Goal: Task Accomplishment & Management: Complete application form

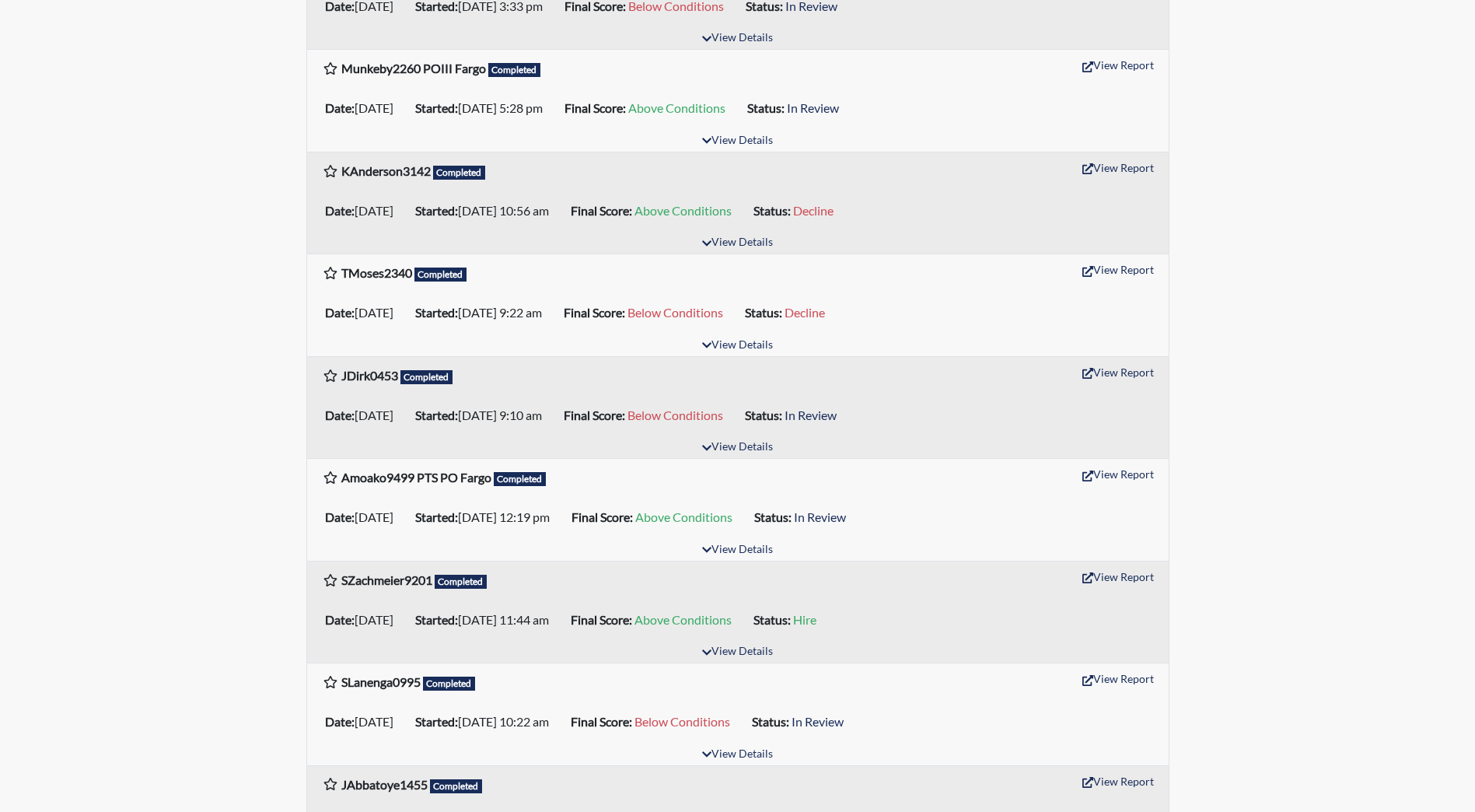
scroll to position [622, 0]
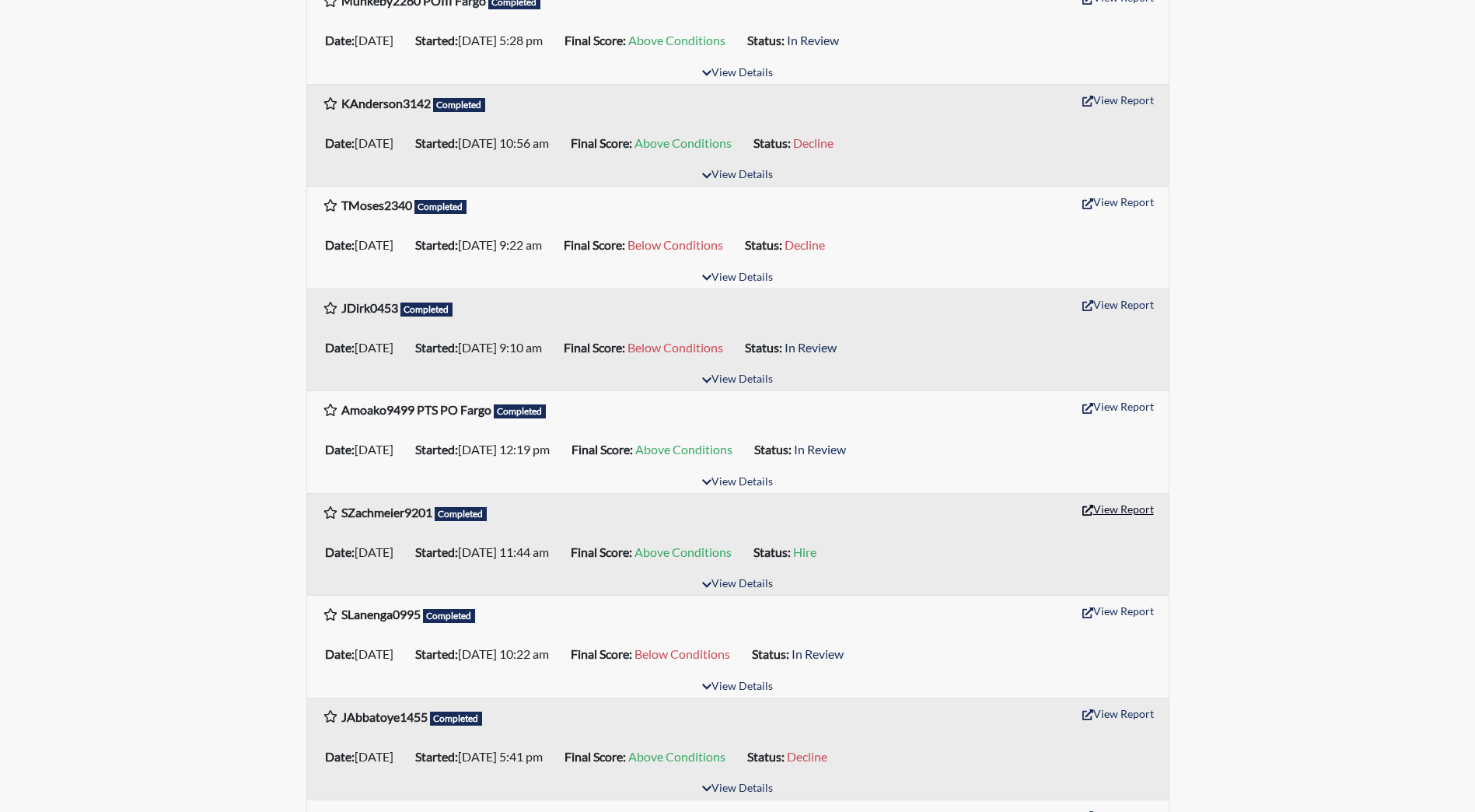
click at [1113, 509] on button "View Report" at bounding box center [1118, 509] width 86 height 24
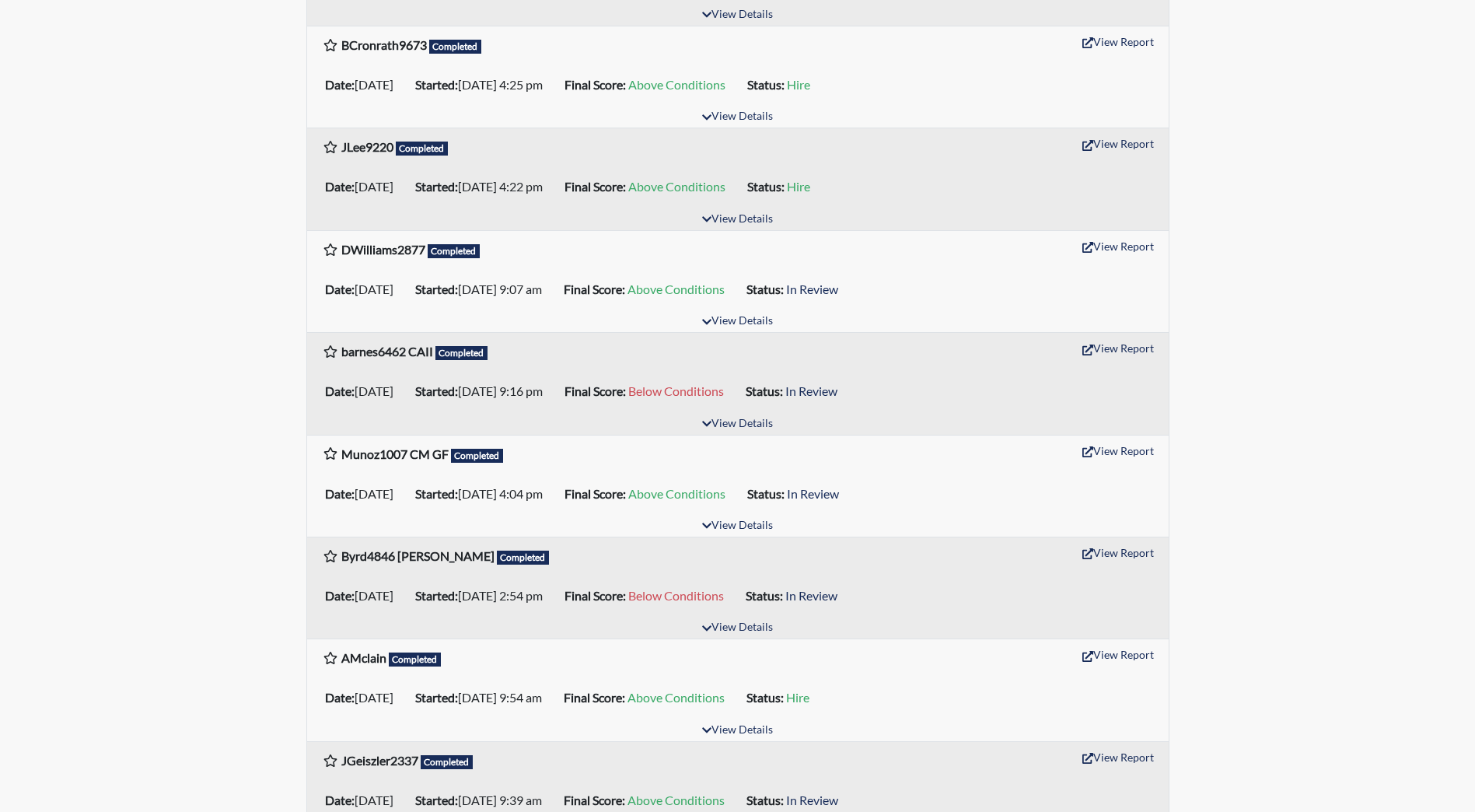
scroll to position [2107, 0]
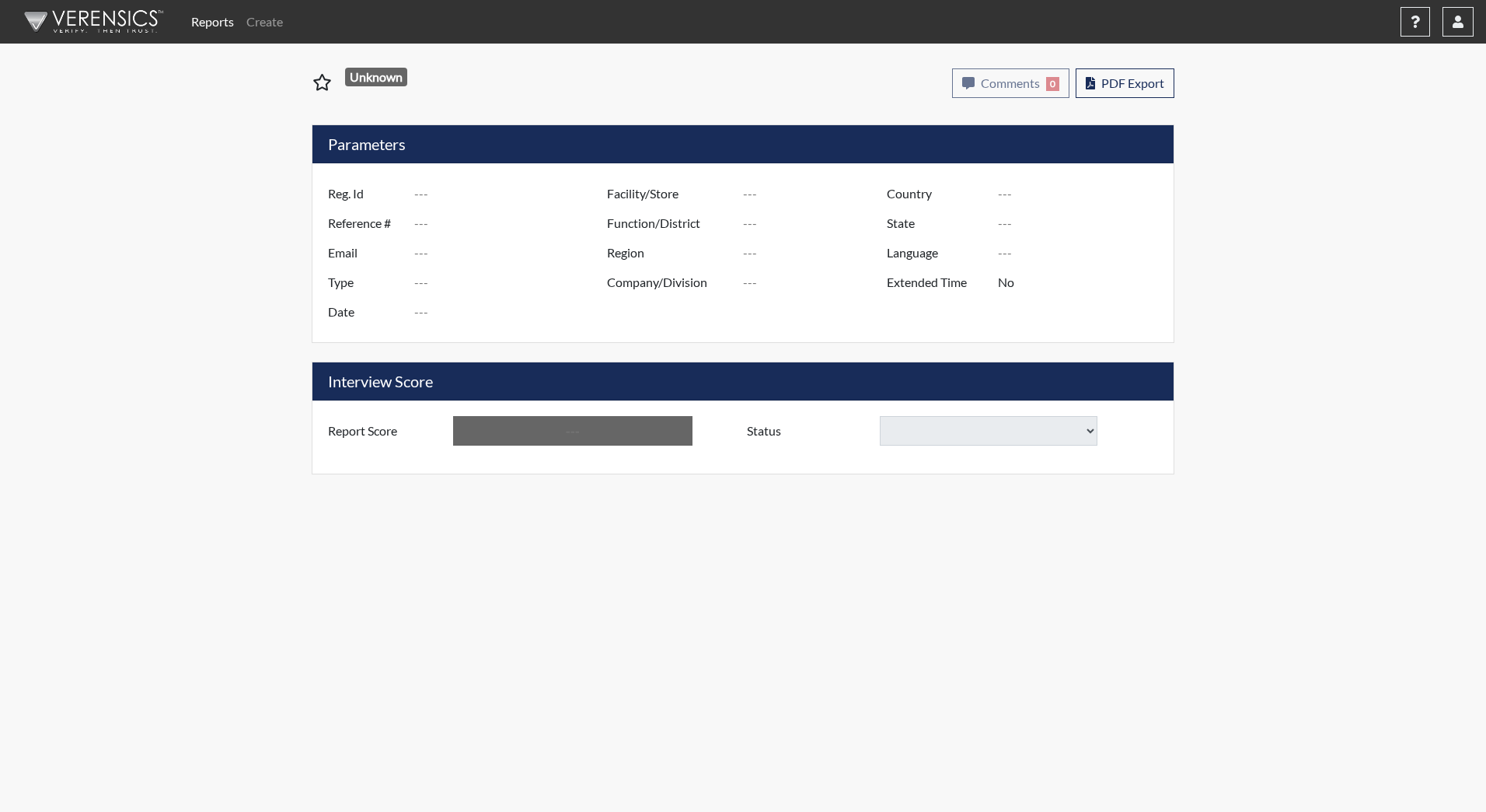
type input "SZachmeier9201"
type input "51316"
type input "[PERSON_NAME][EMAIL_ADDRESS][PERSON_NAME][DOMAIN_NAME]"
type input "Corrections Pre-Employment"
type input "[DATE]"
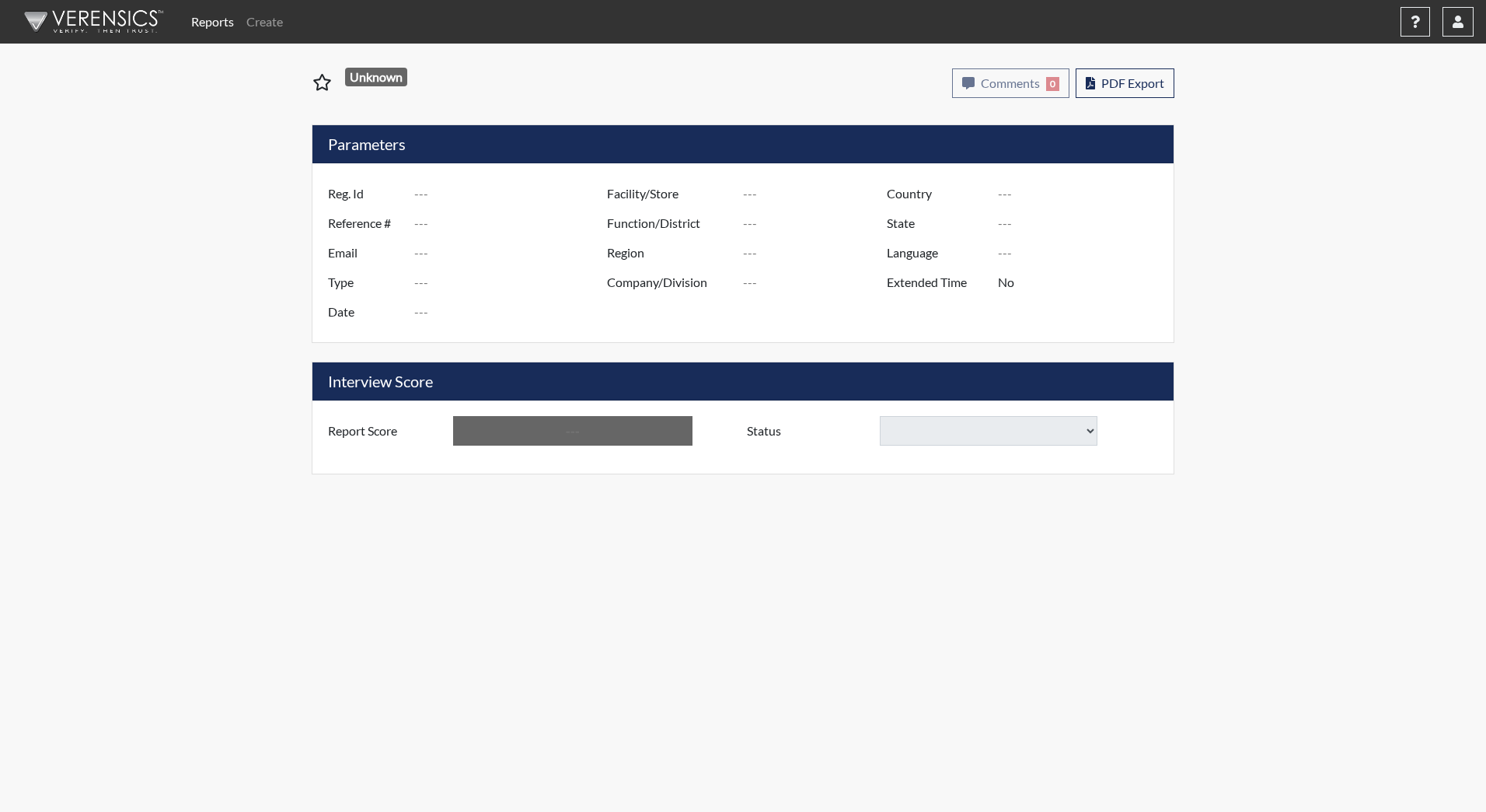
type input "[PERSON_NAME][GEOGRAPHIC_DATA]"
type input "JRCC/518"
type input "[GEOGRAPHIC_DATA]"
type input "[US_STATE]"
type input "English"
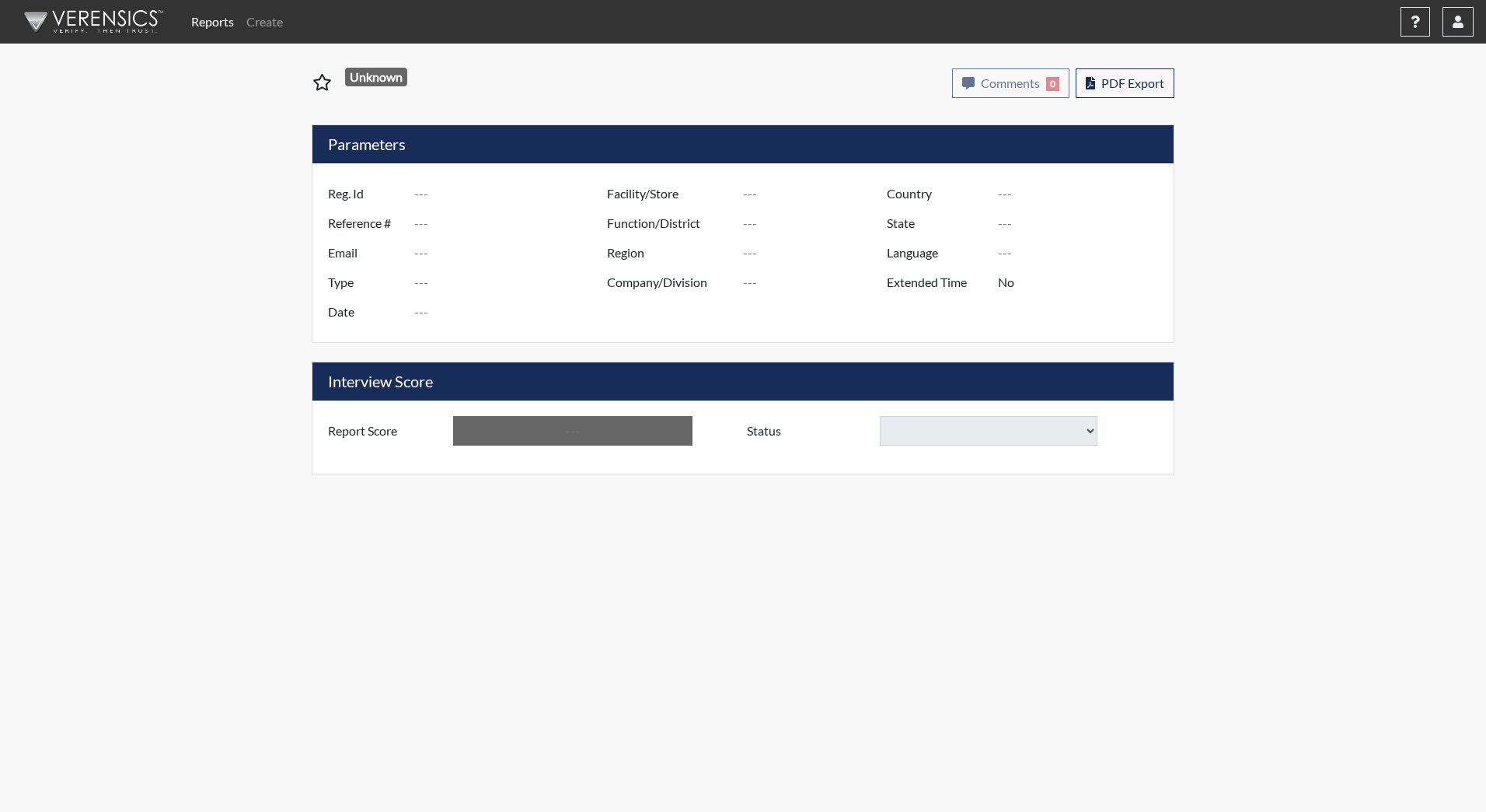
type input "Above Conditions"
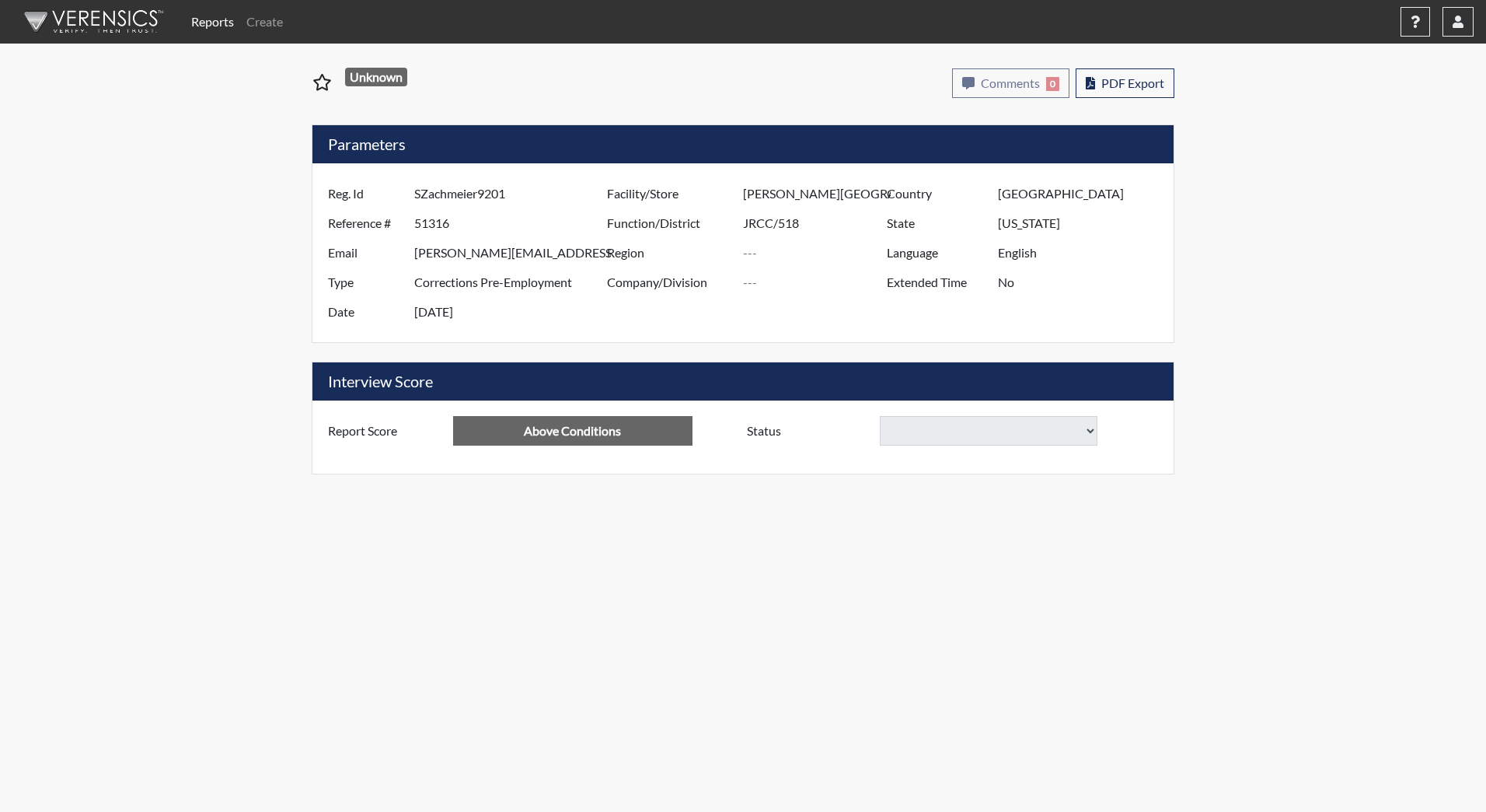
select select "hire"
select select
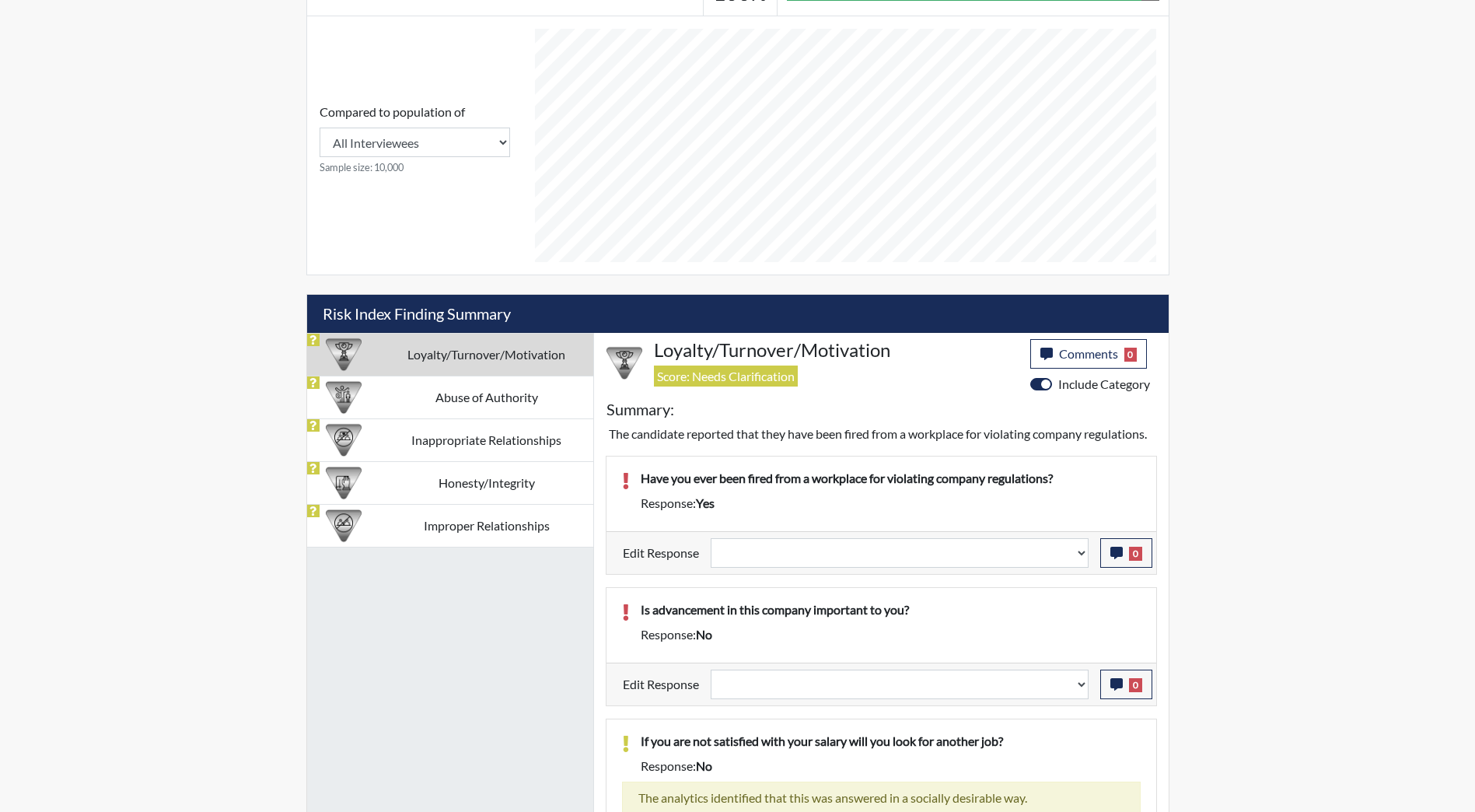
scroll to position [777, 0]
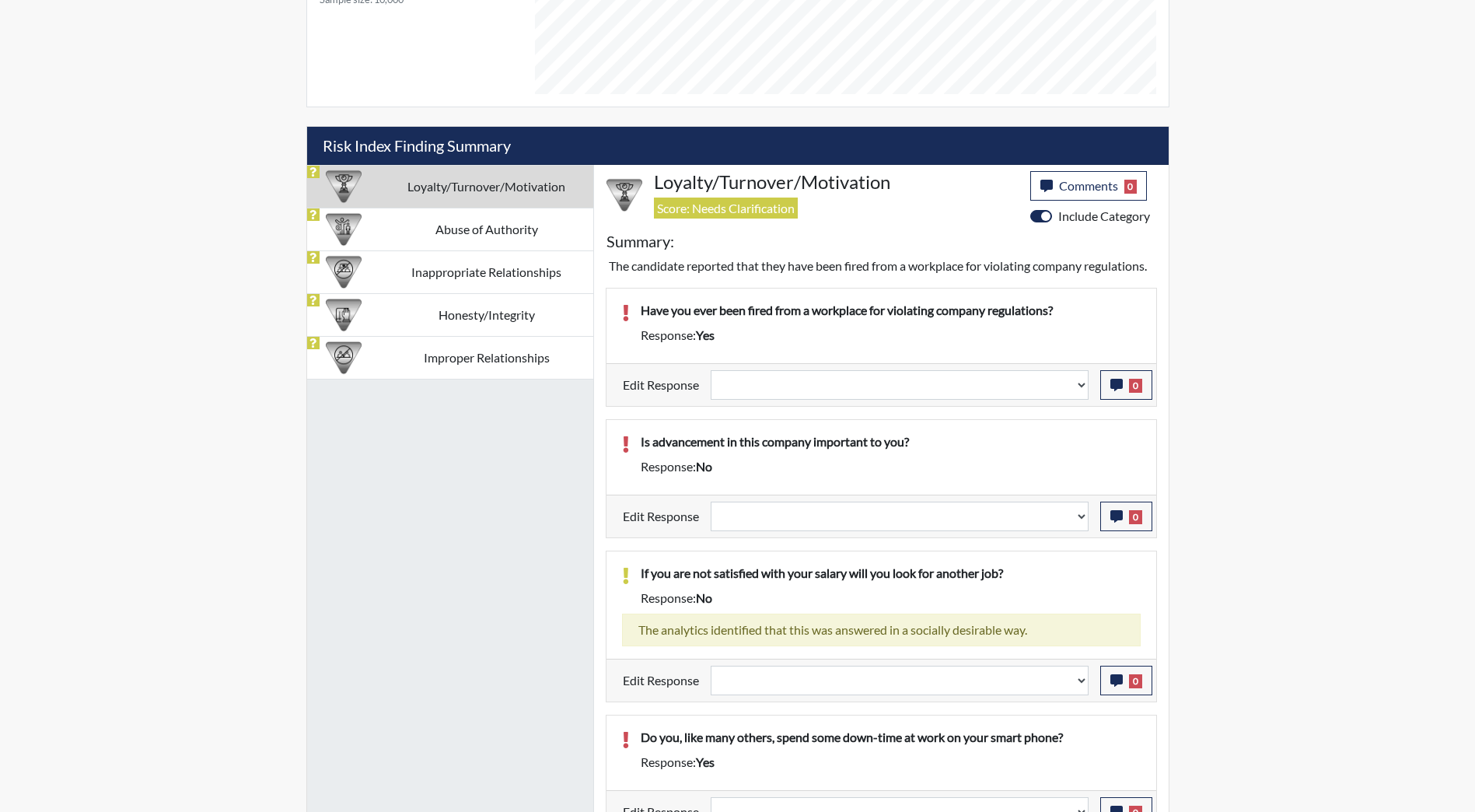
click at [843, 383] on div "Edit Response Question is not relevant. Results will be updated. Reasonable exp…" at bounding box center [882, 384] width 550 height 43
click at [849, 400] on select "Question is not relevant. Results will be updated. Reasonable explanation provi…" at bounding box center [900, 385] width 378 height 29
select select "reasonable-explanation-provided"
click at [711, 388] on select "Question is not relevant. Results will be updated. Reasonable explanation provi…" at bounding box center [900, 385] width 378 height 29
select select
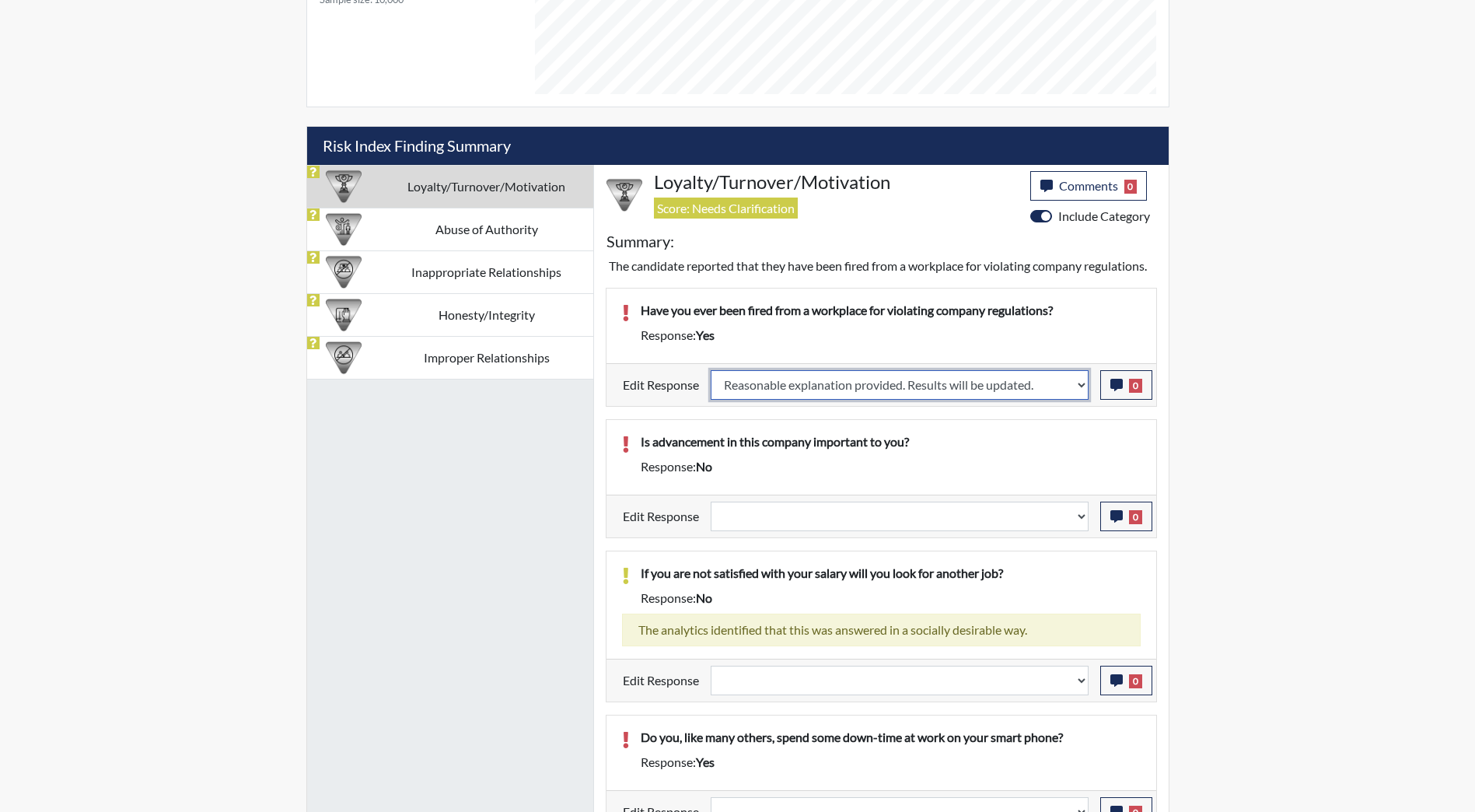
select select
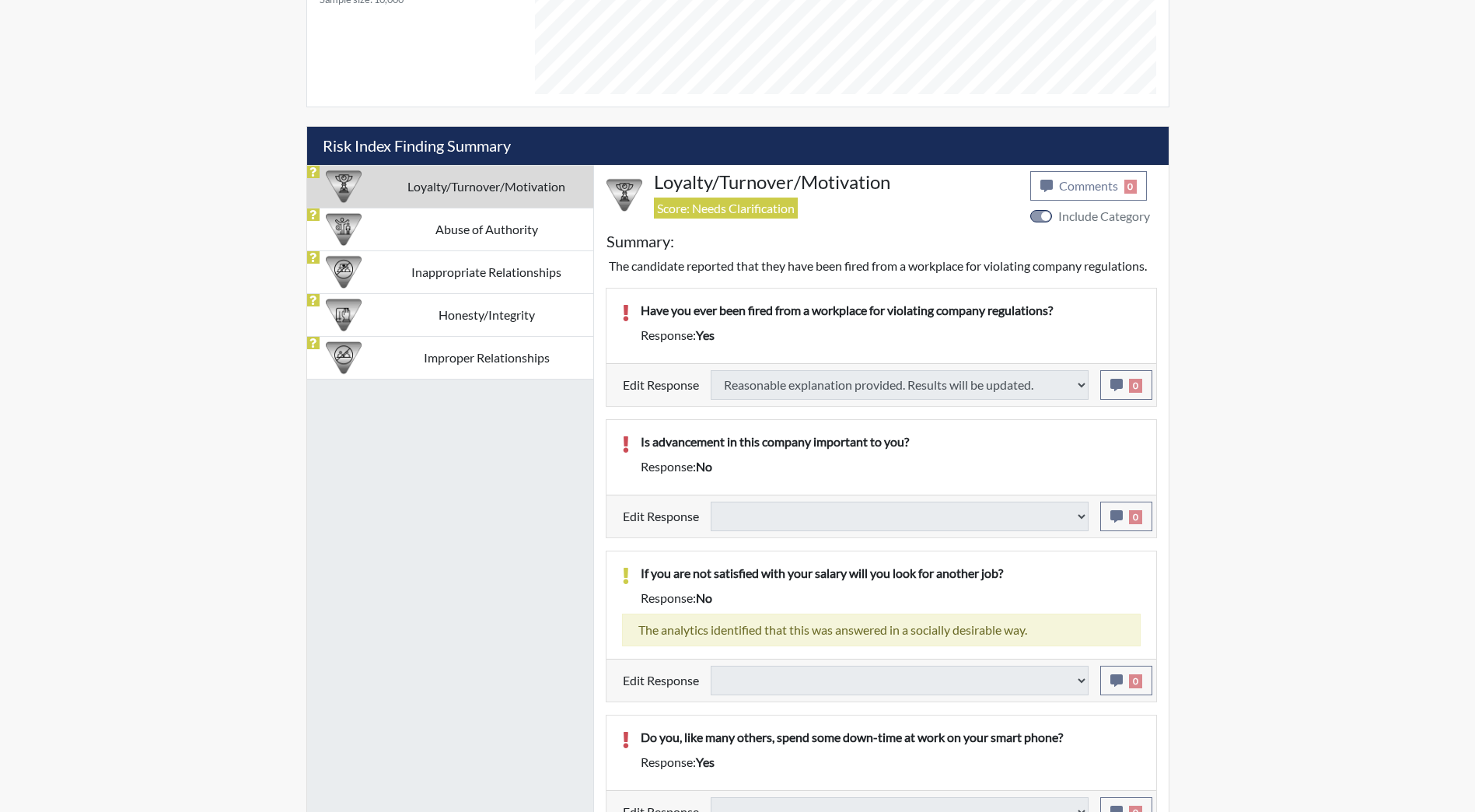
select select
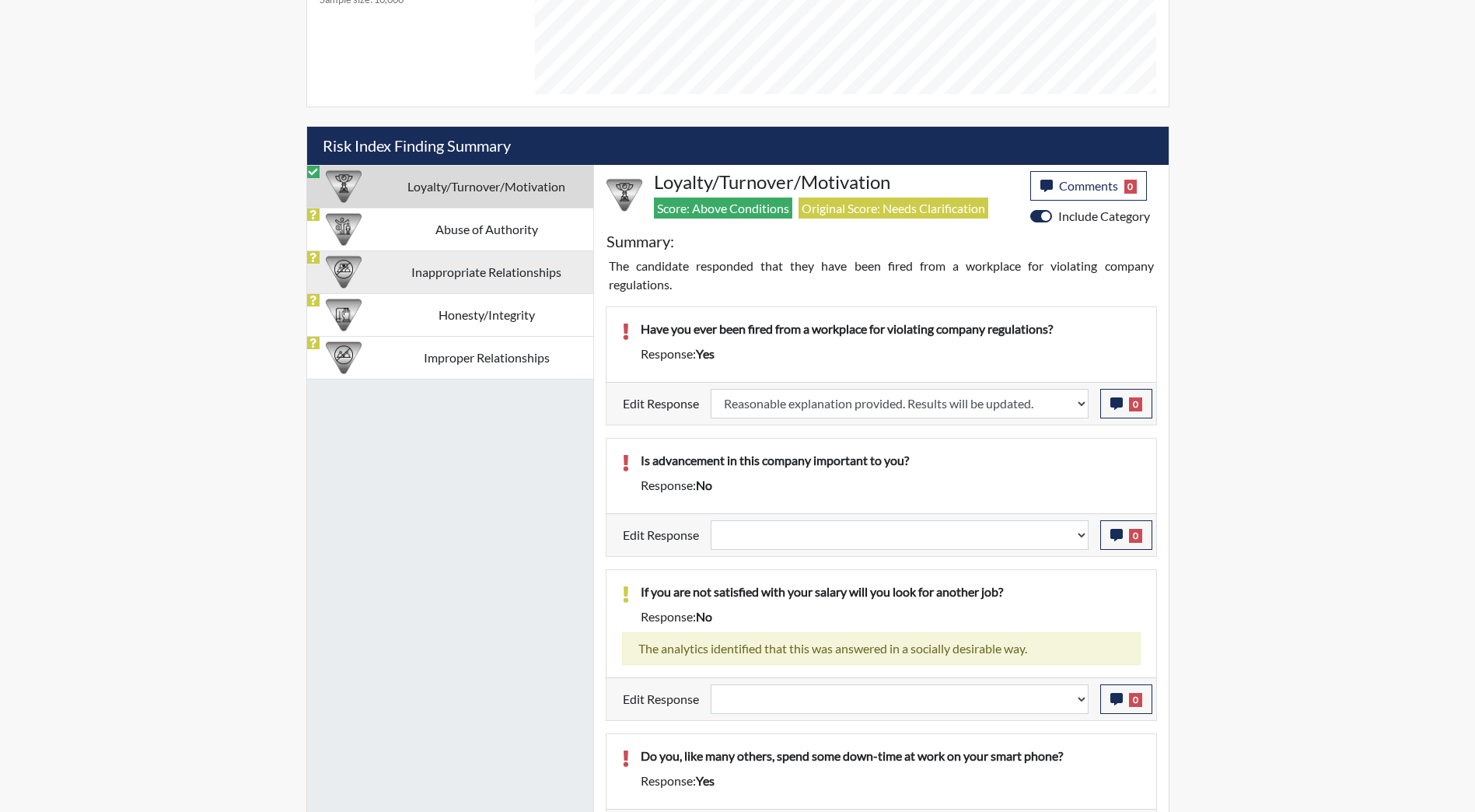
scroll to position [259, 646]
click at [477, 236] on td "Abuse of Authority" at bounding box center [487, 228] width 213 height 43
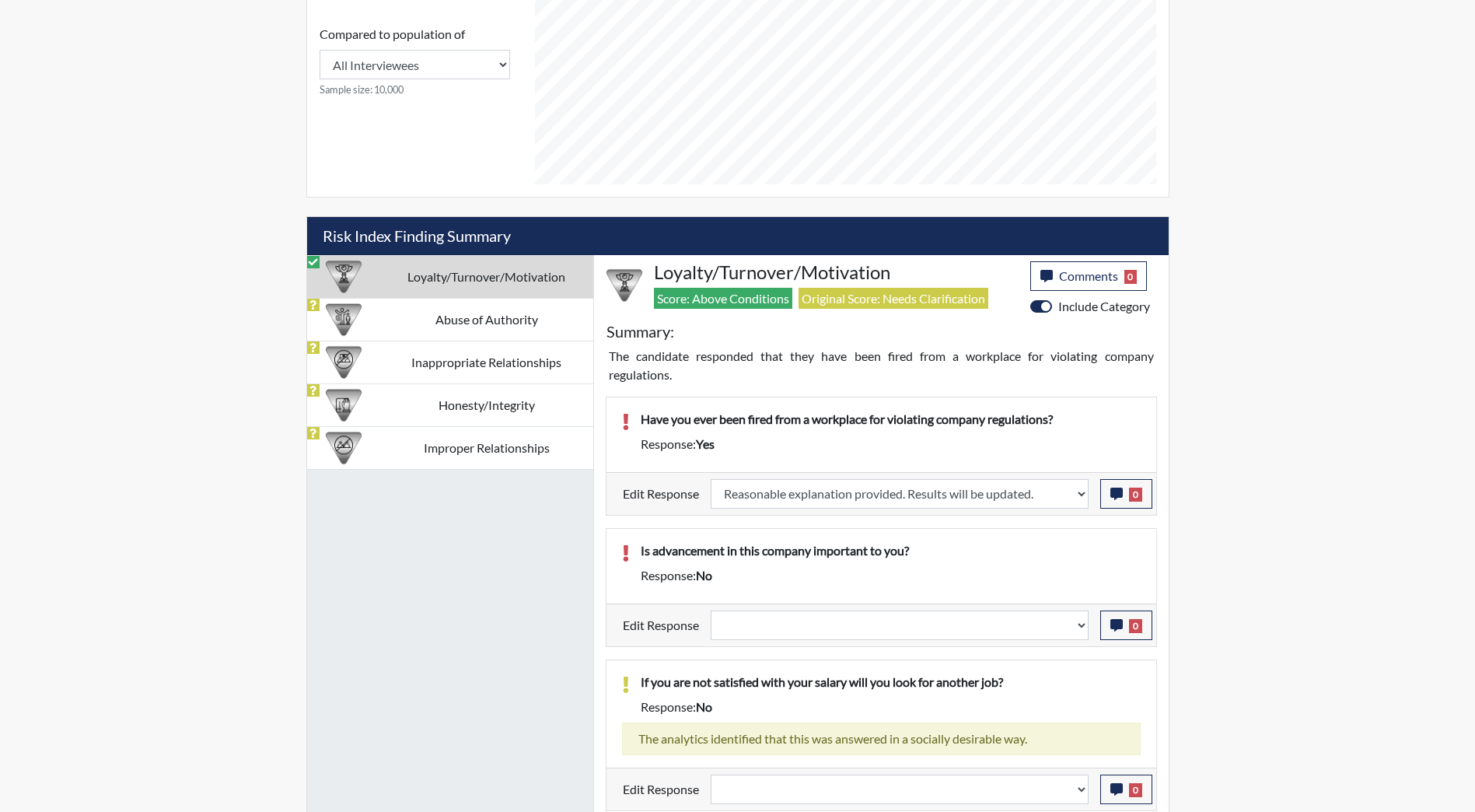
select select
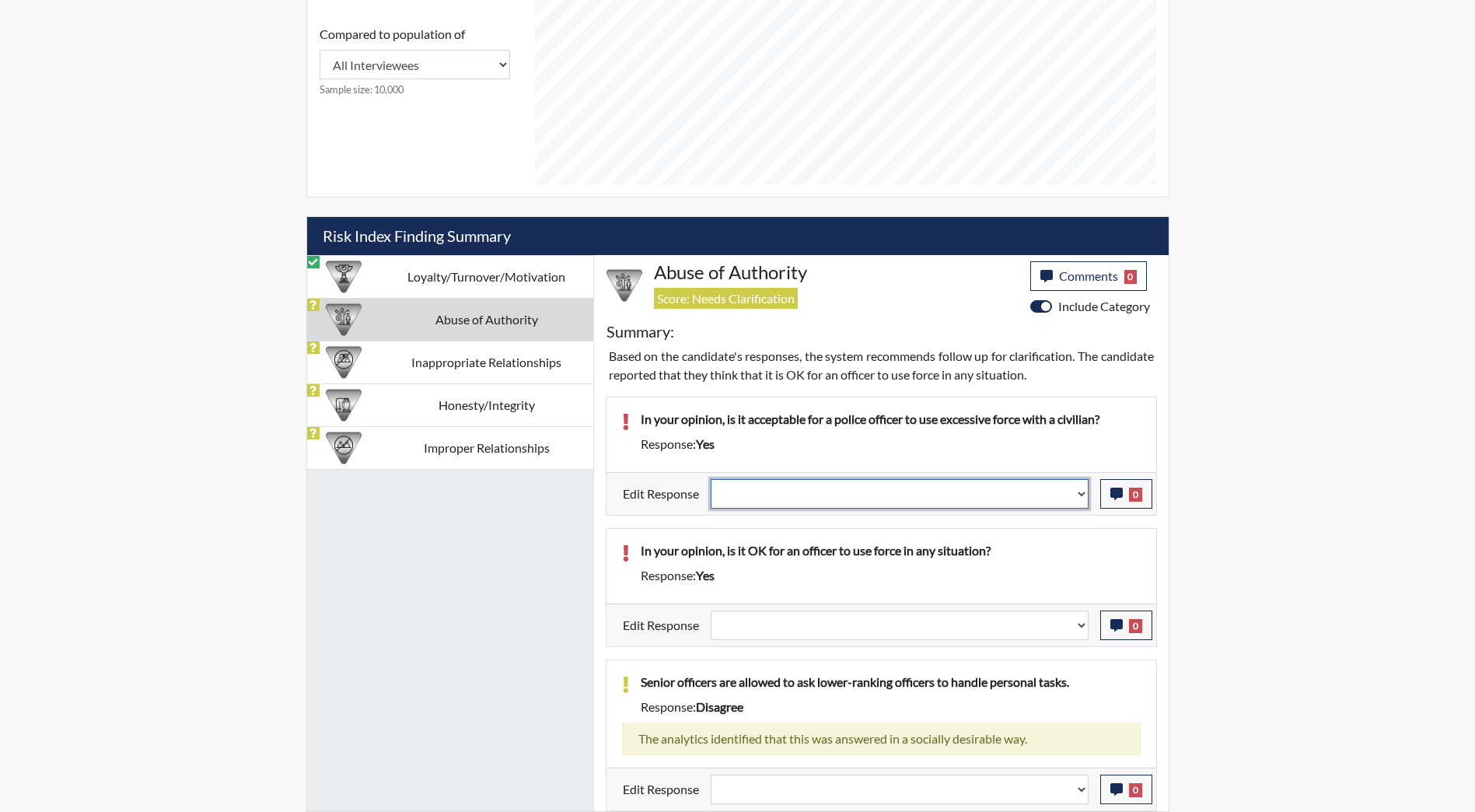
click at [842, 494] on select "Question is not relevant. Results will be updated. Reasonable explanation provi…" at bounding box center [900, 494] width 378 height 29
select select "reasonable-explanation-provided"
click at [711, 479] on select "Question is not relevant. Results will be updated. Reasonable explanation provi…" at bounding box center [900, 494] width 378 height 29
select select
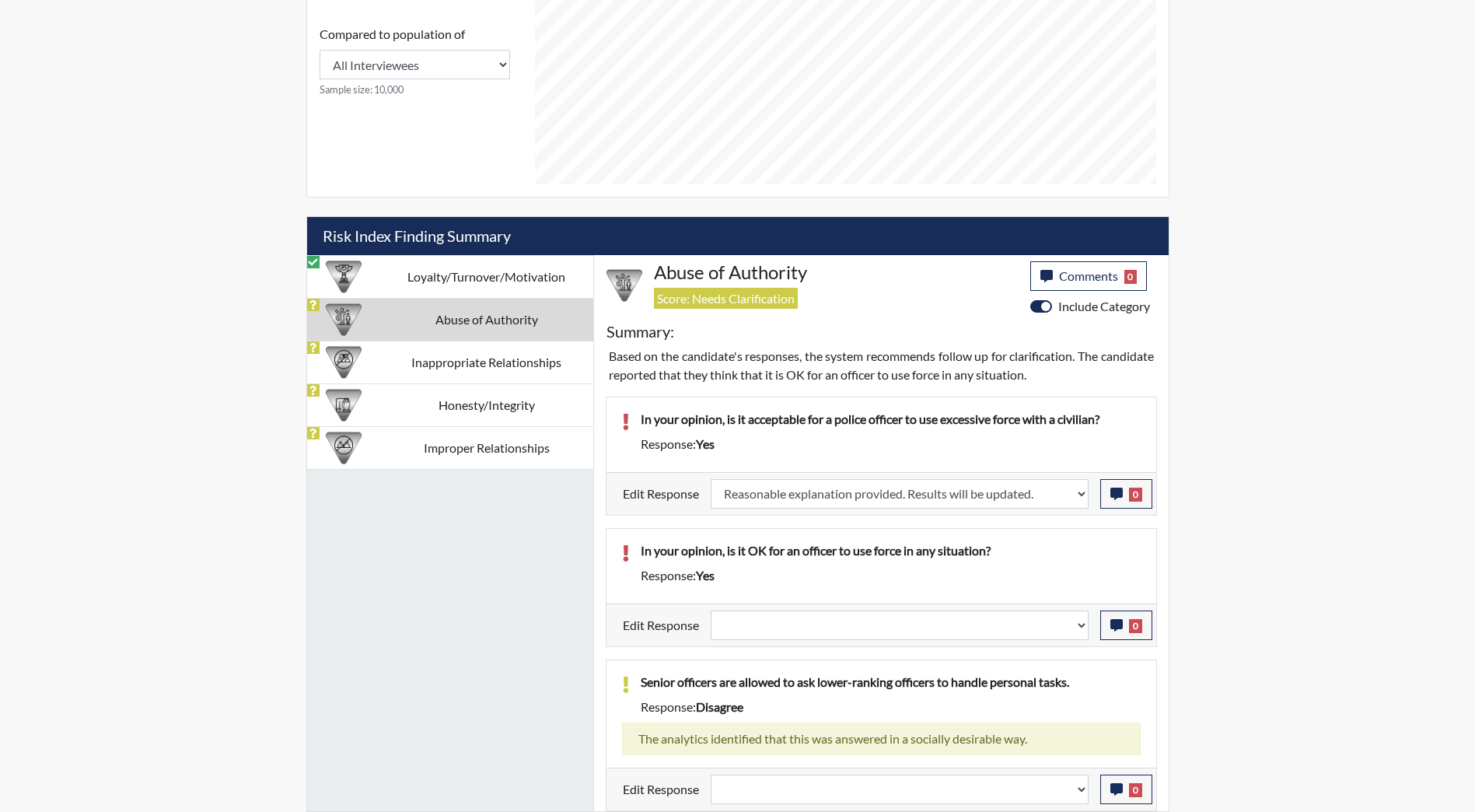
select select
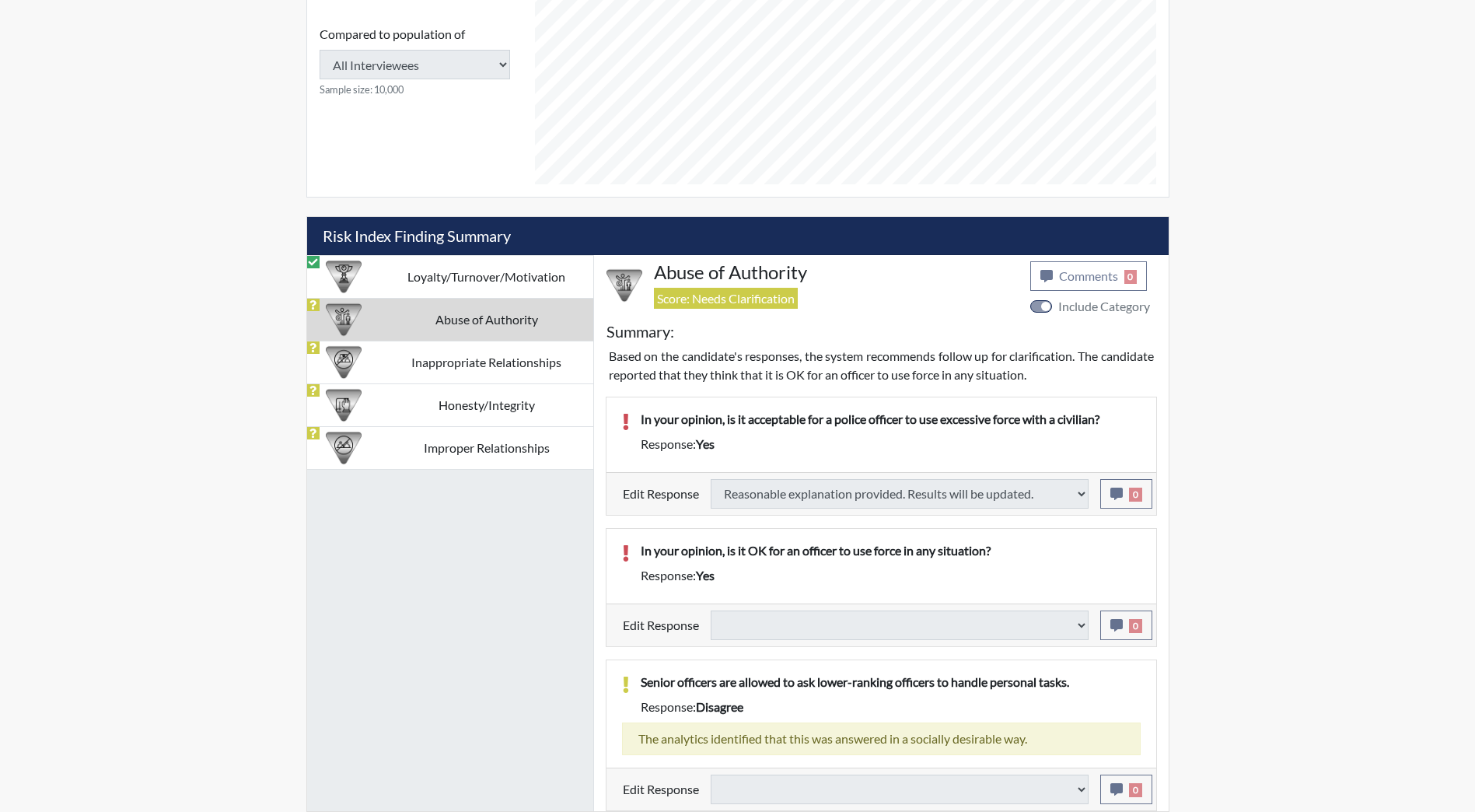
select select
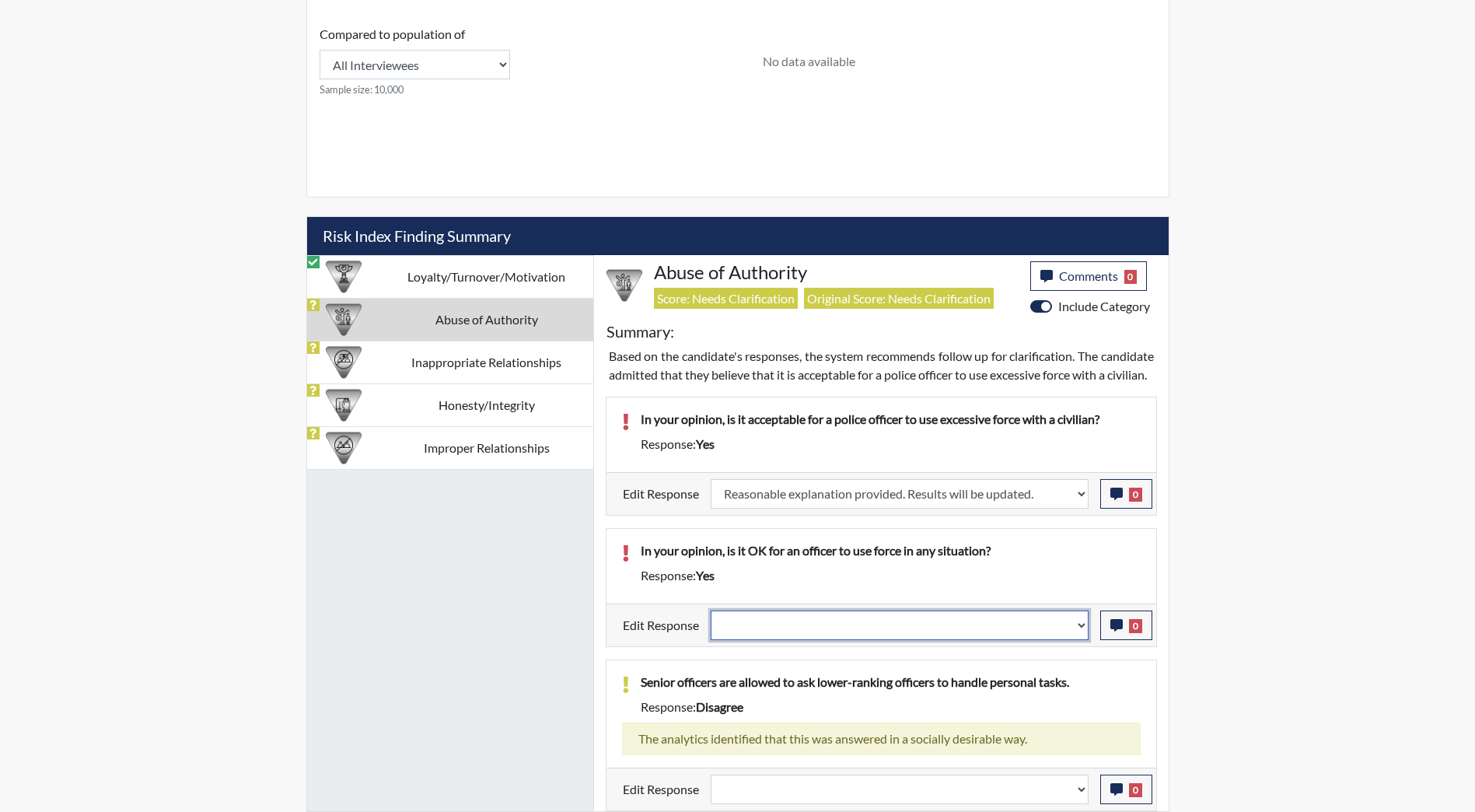
click at [786, 640] on select "Question is not relevant. Results will be updated. Reasonable explanation provi…" at bounding box center [900, 625] width 378 height 29
select select "reasonable-explanation-provided"
click at [711, 628] on select "Question is not relevant. Results will be updated. Reasonable explanation provi…" at bounding box center [900, 625] width 378 height 29
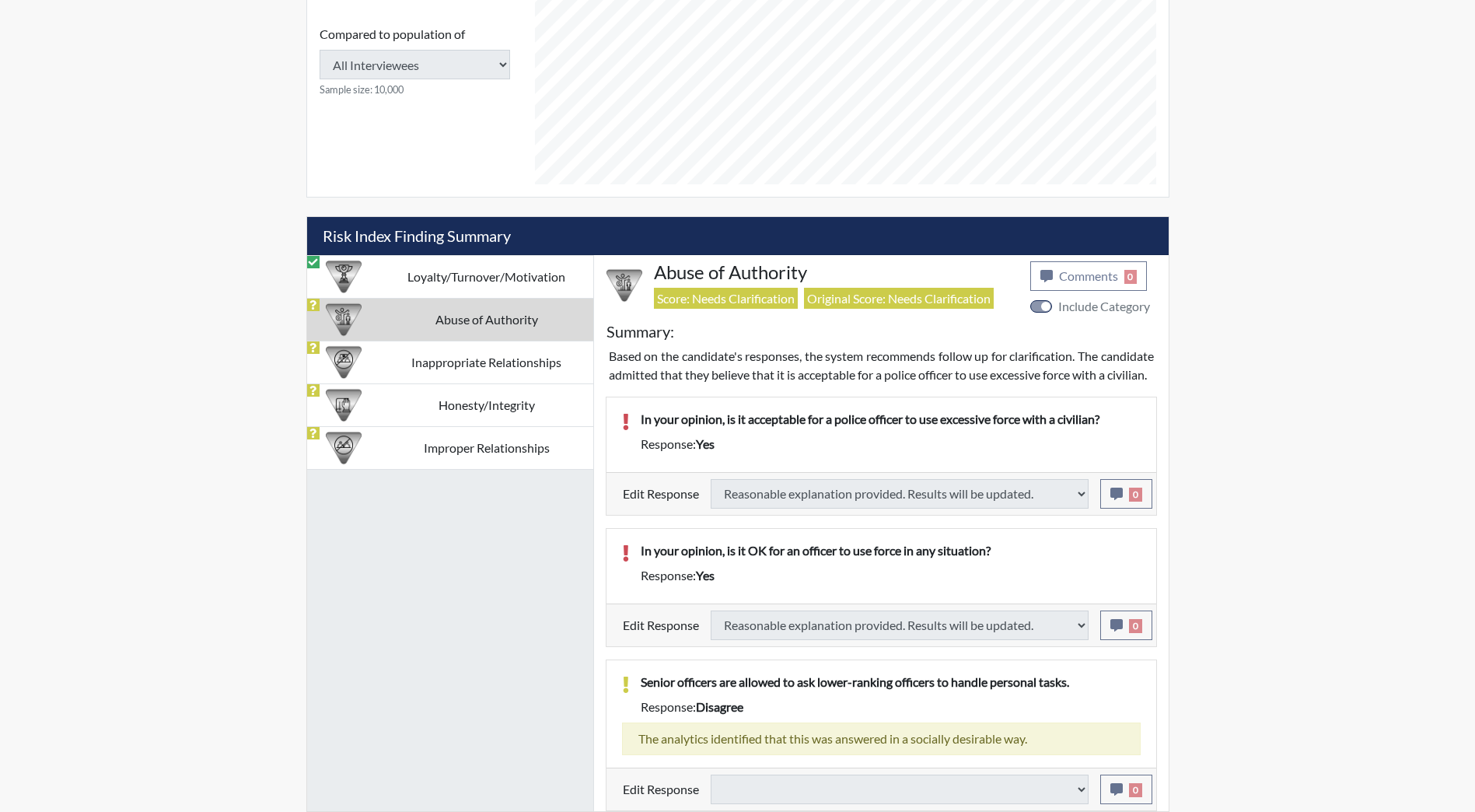
select select
click at [490, 315] on td "Abuse of Authority" at bounding box center [487, 318] width 213 height 43
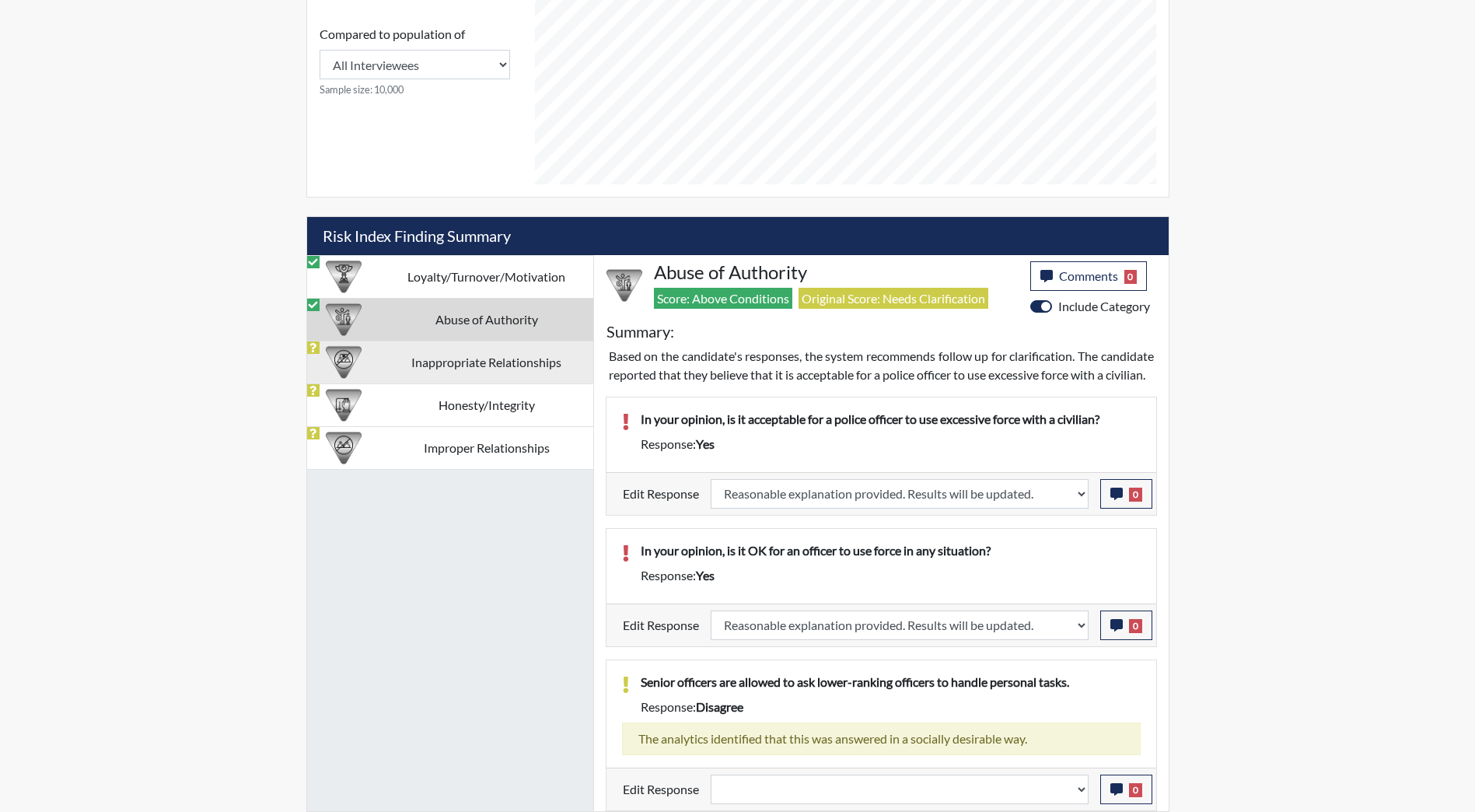
click at [492, 352] on td "Inappropriate Relationships" at bounding box center [487, 362] width 213 height 43
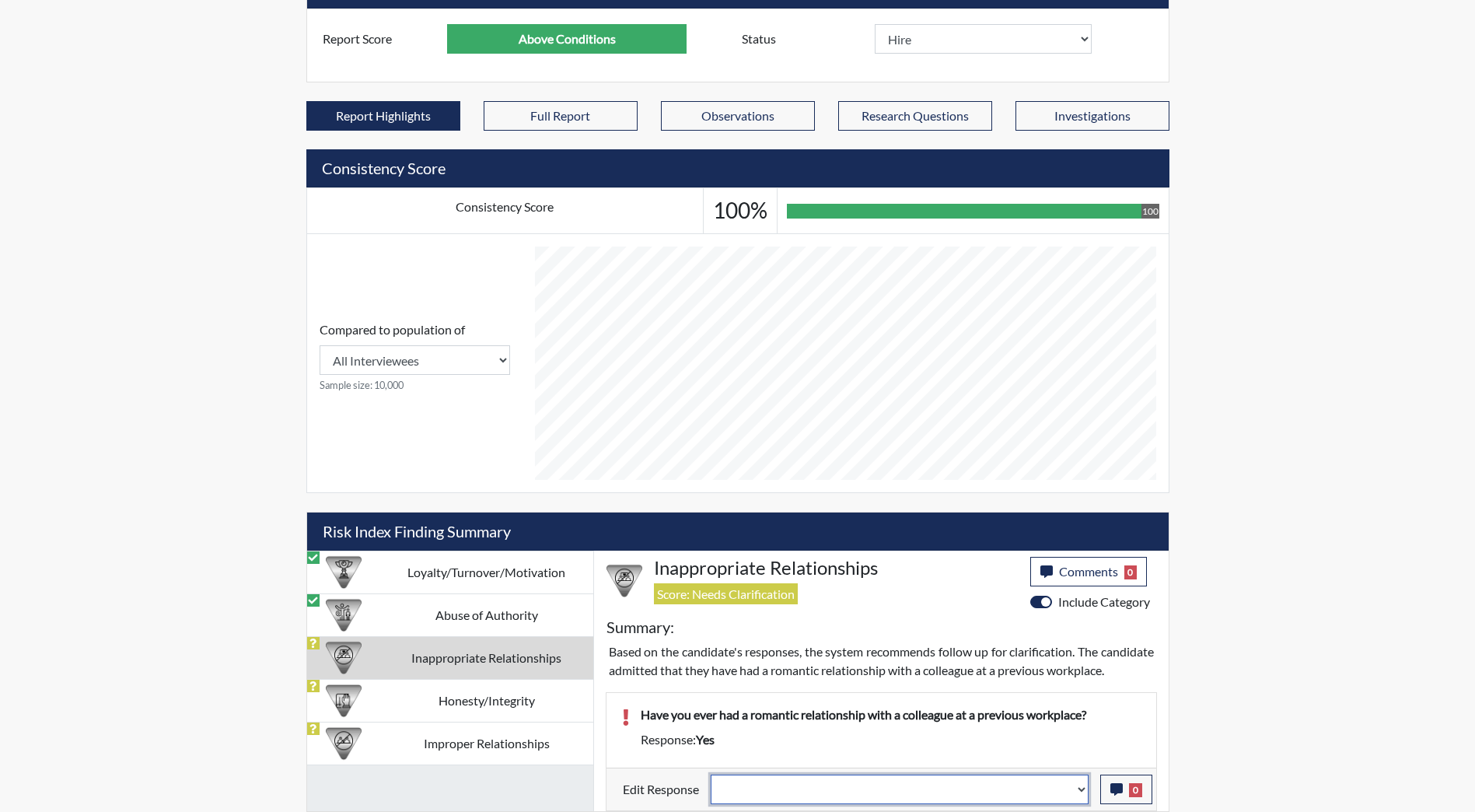
click at [860, 786] on select "Question is not relevant. Results will be updated. Reasonable explanation provi…" at bounding box center [900, 789] width 378 height 29
select select "reasonable-explanation-provided"
click at [711, 775] on select "Question is not relevant. Results will be updated. Reasonable explanation provi…" at bounding box center [900, 789] width 378 height 29
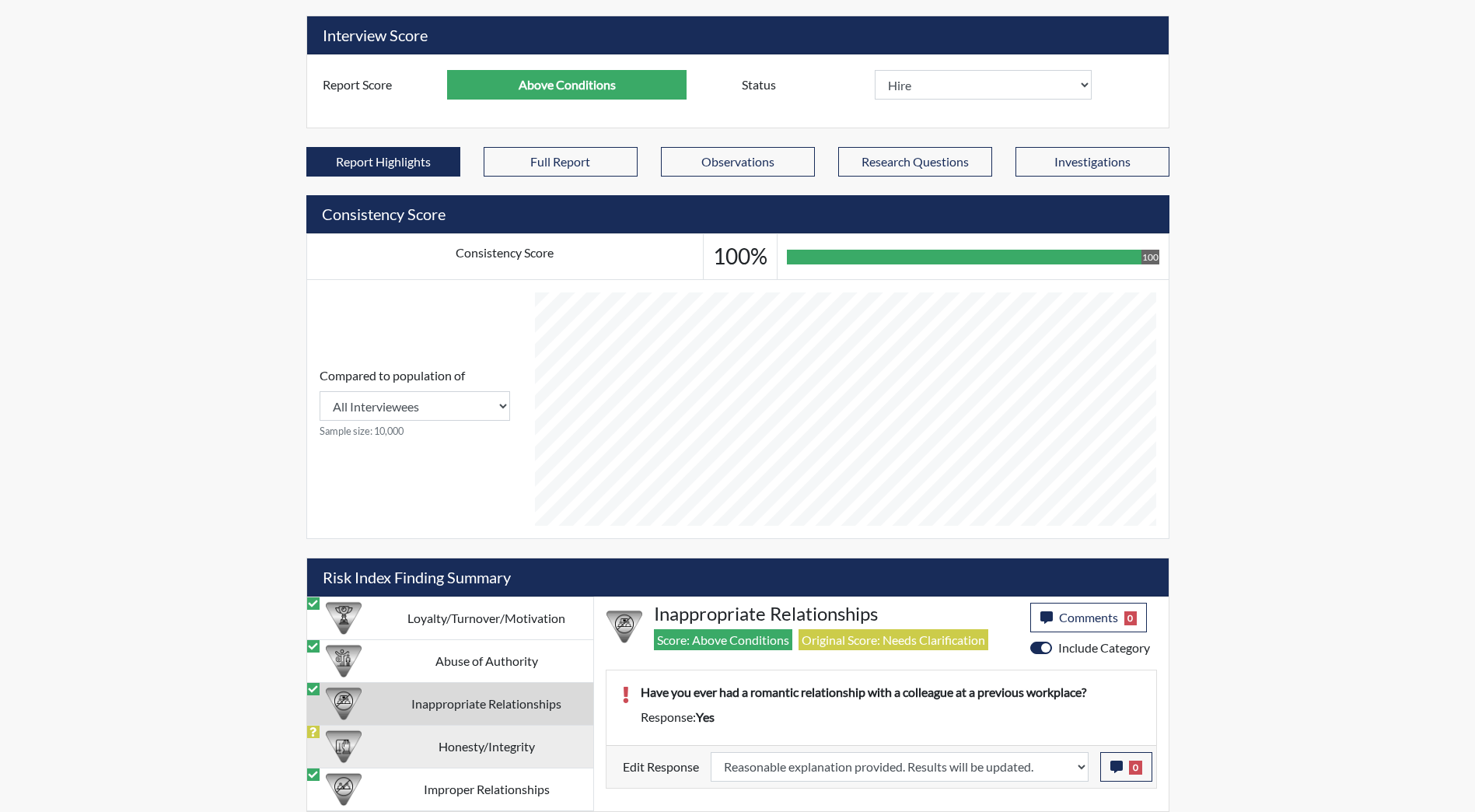
click at [483, 750] on td "Honesty/Integrity" at bounding box center [487, 745] width 213 height 43
select select
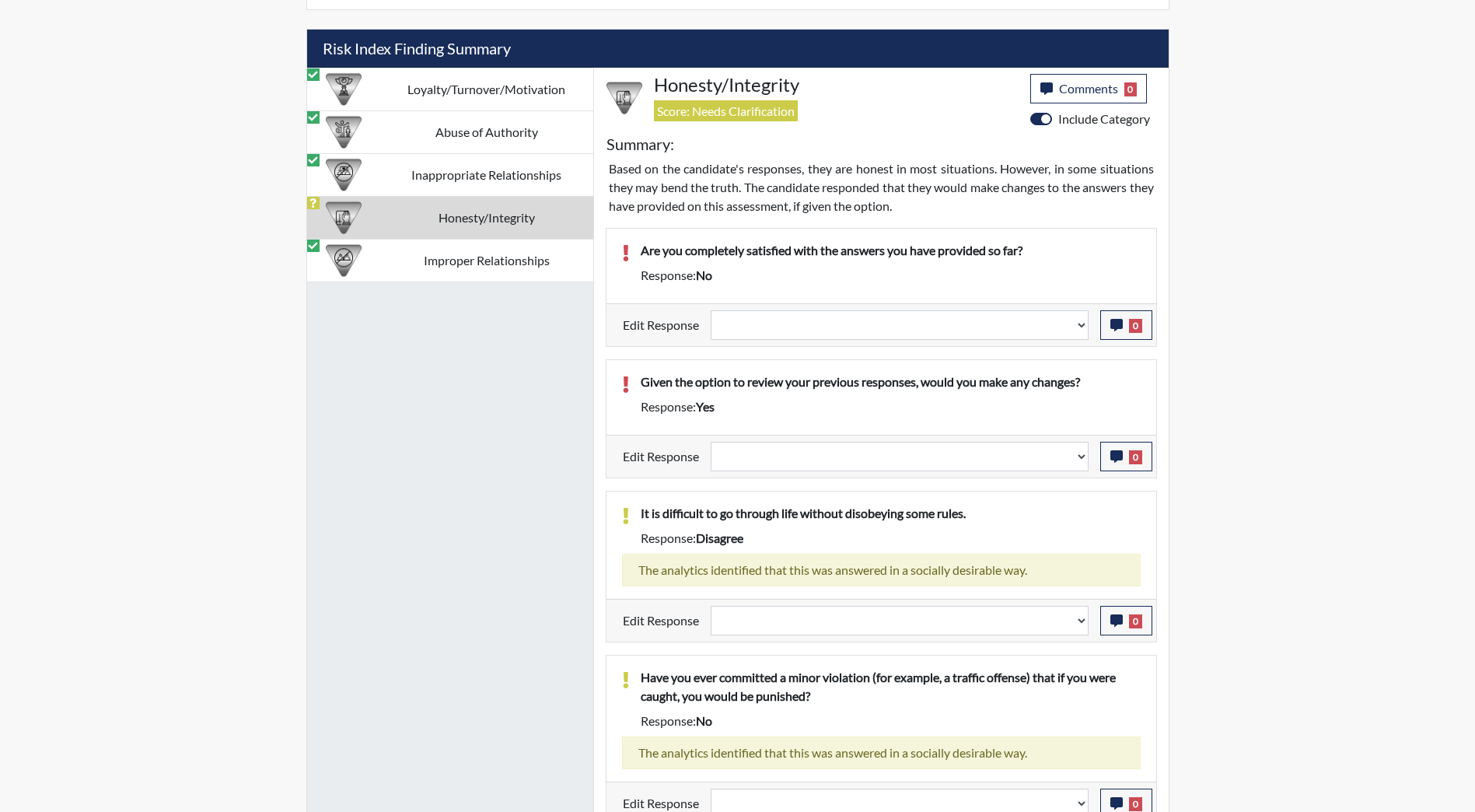
scroll to position [888, 0]
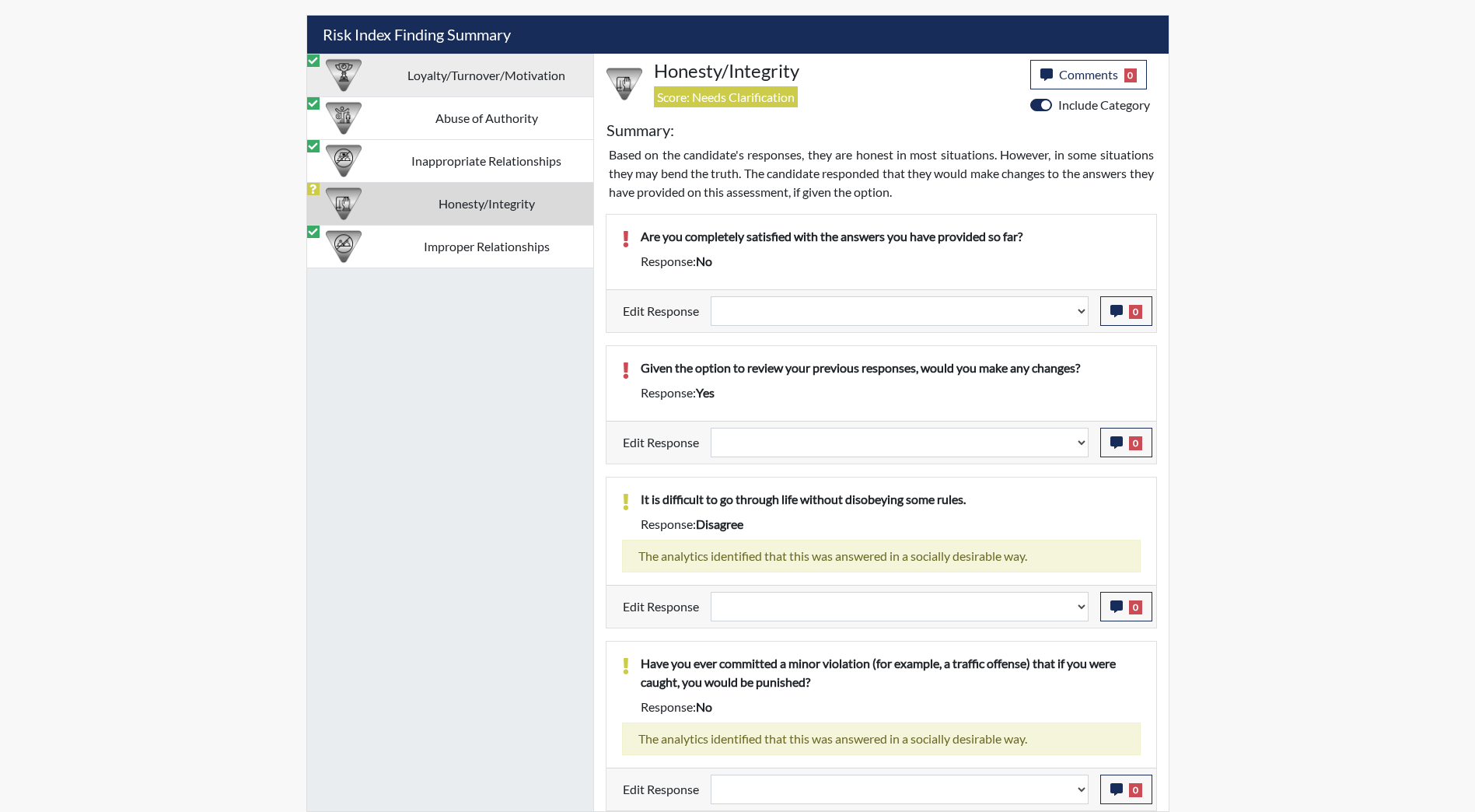
click at [489, 95] on td "Loyalty/Turnover/Motivation" at bounding box center [487, 75] width 213 height 43
select select "reasonable-explanation-provided"
select select
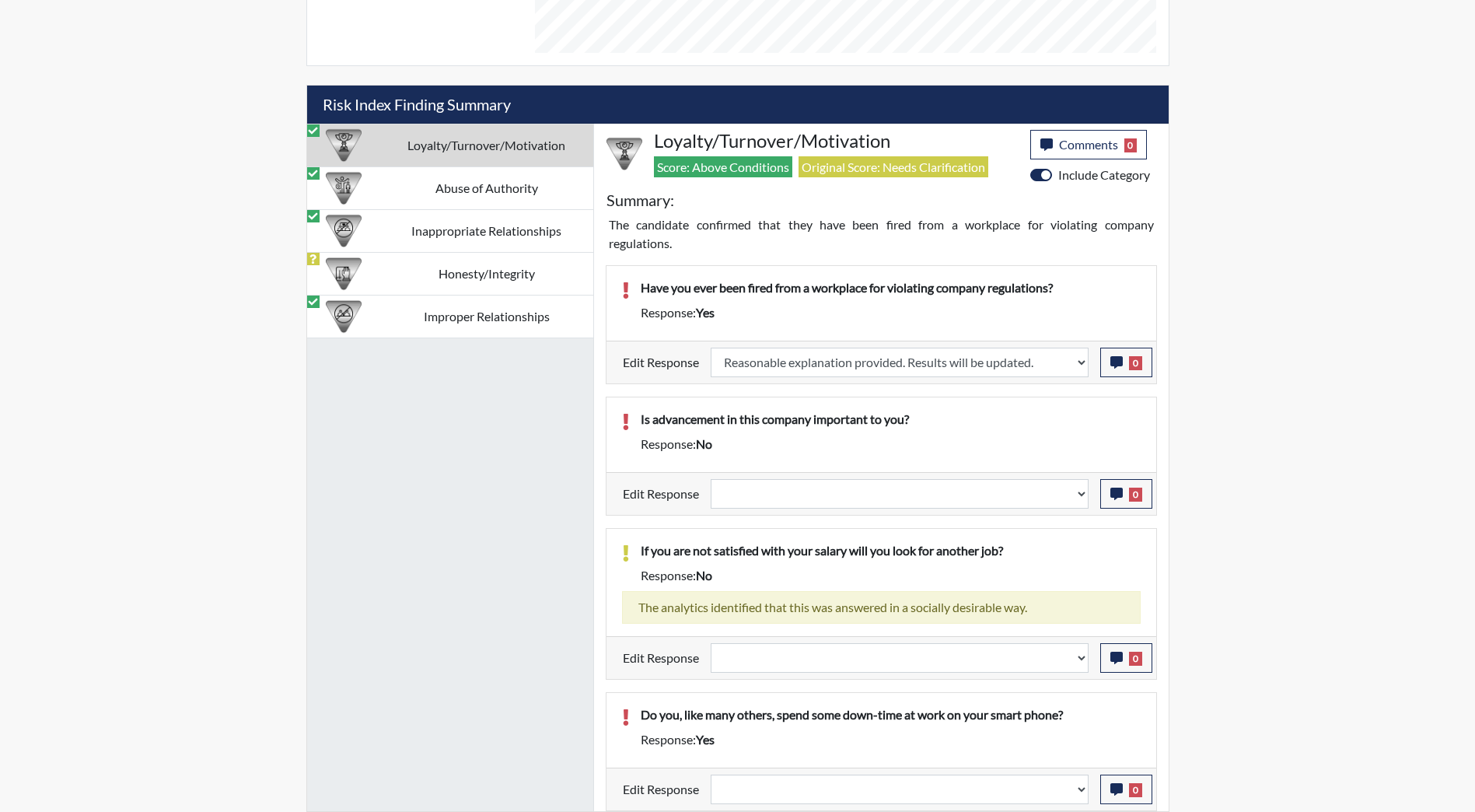
scroll to position [819, 0]
click at [388, 193] on td "Abuse of Authority" at bounding box center [487, 187] width 213 height 43
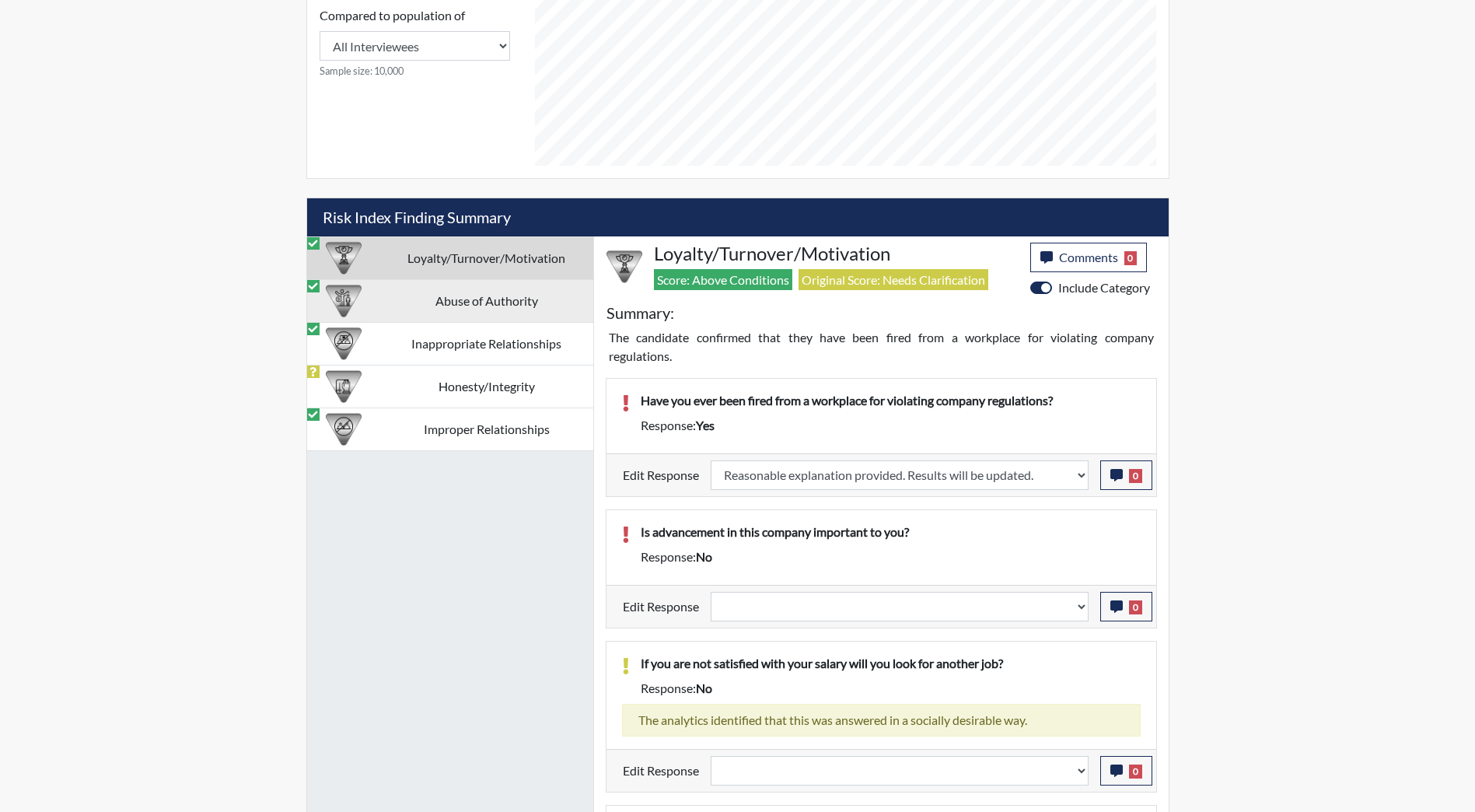
select select "reasonable-explanation-provided"
select select
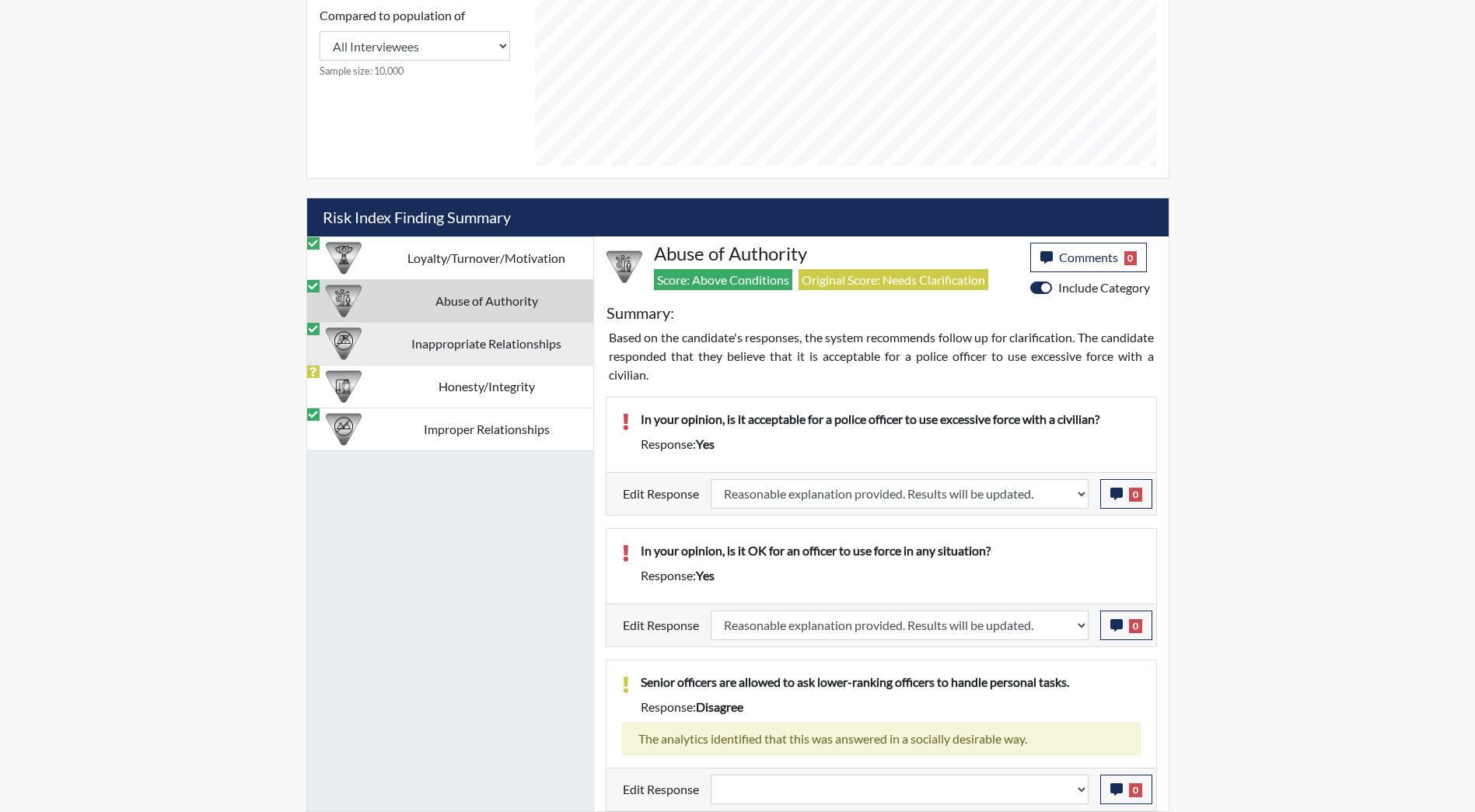
click at [426, 352] on td "Inappropriate Relationships" at bounding box center [487, 343] width 213 height 43
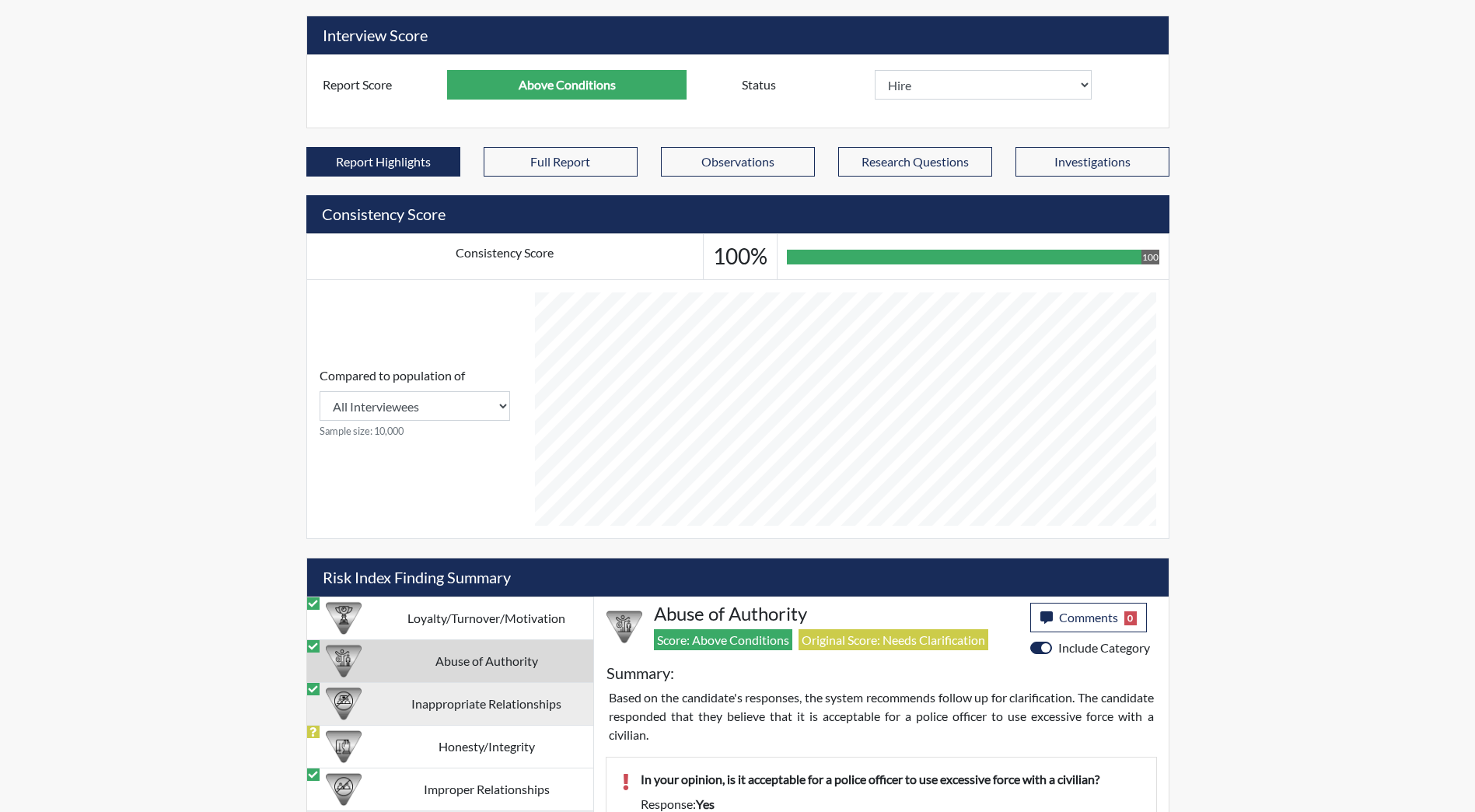
select select "reasonable-explanation-provided"
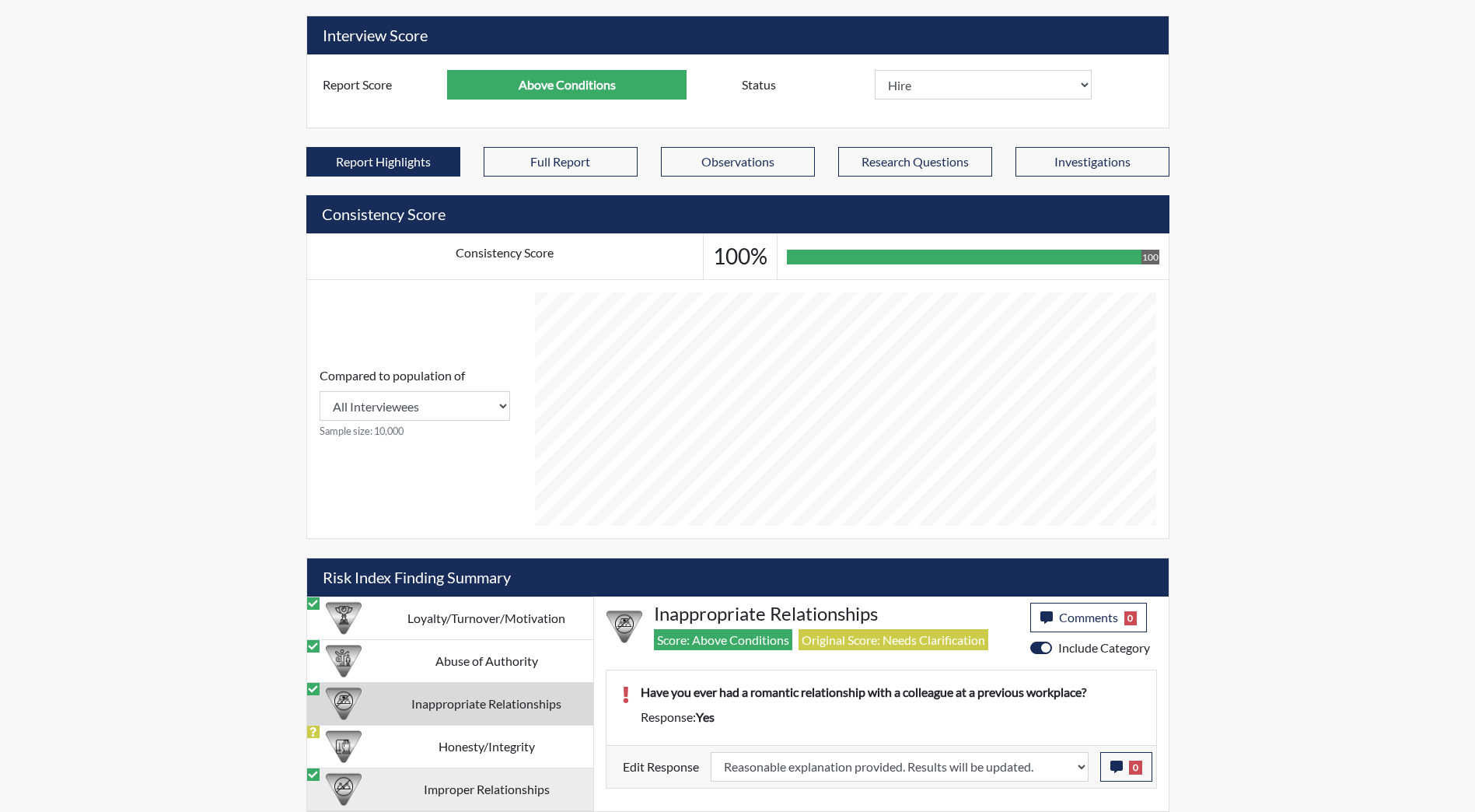
click at [475, 789] on td "Improper Relationships" at bounding box center [487, 789] width 213 height 43
select select
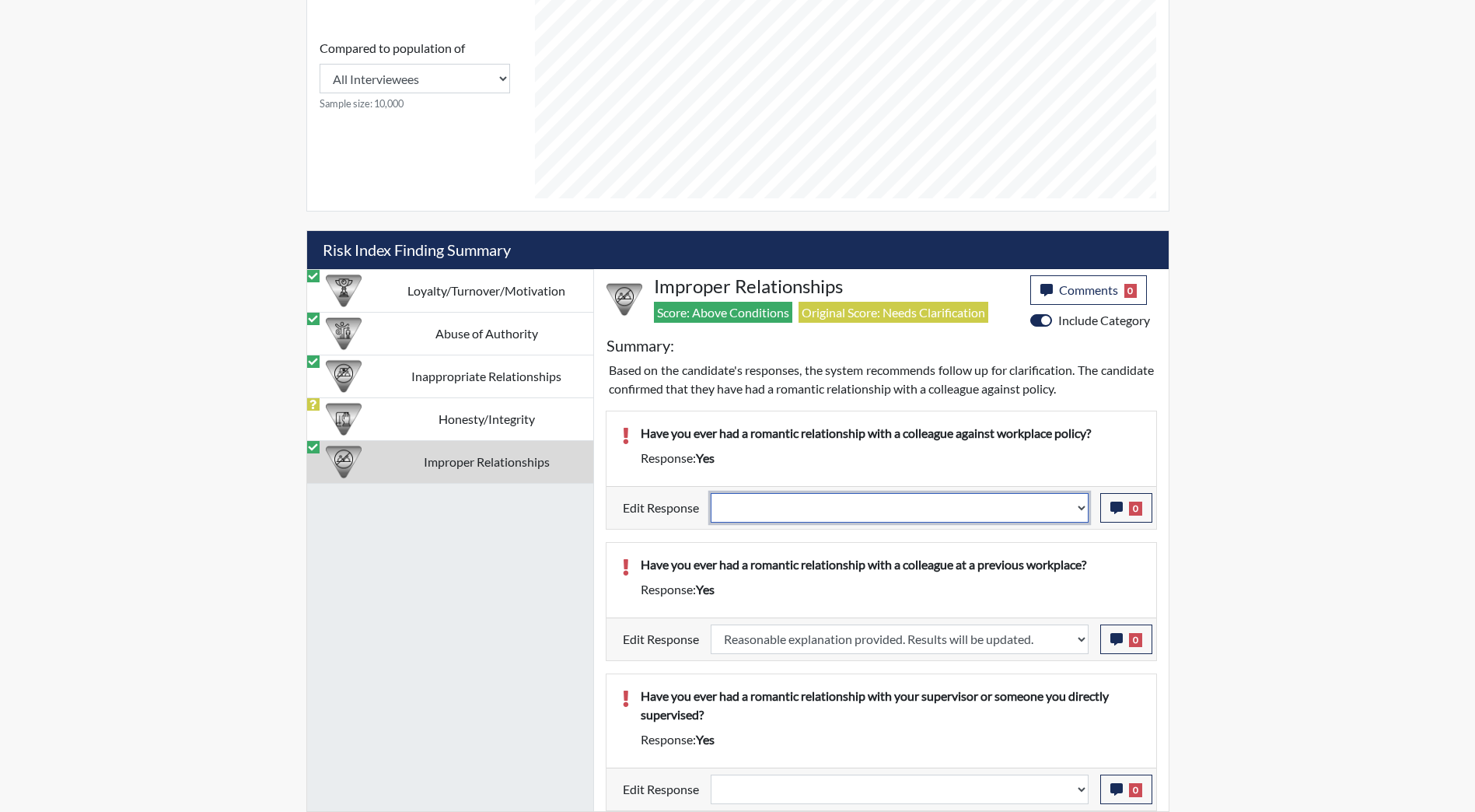
drag, startPoint x: 893, startPoint y: 513, endPoint x: 901, endPoint y: 525, distance: 14.4
click at [893, 513] on select "Question is not relevant. Results will be updated. Reasonable explanation provi…" at bounding box center [900, 508] width 378 height 29
select select "reasonable-explanation-provided"
click at [711, 493] on select "Question is not relevant. Results will be updated. Reasonable explanation provi…" at bounding box center [900, 508] width 378 height 29
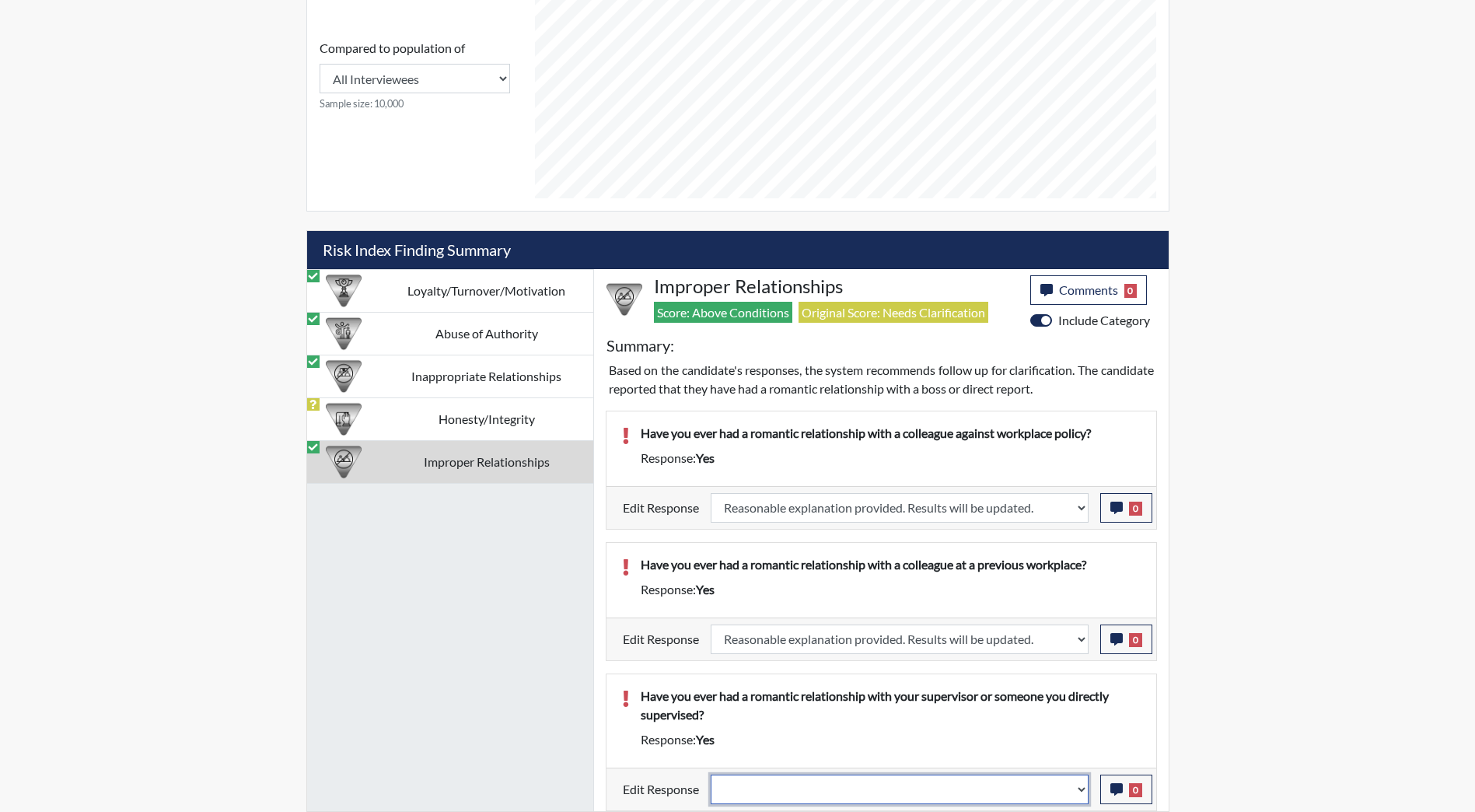
click at [812, 784] on select "Question is not relevant. Results will be updated. Reasonable explanation provi…" at bounding box center [900, 789] width 378 height 29
select select "reasonable-explanation-provided"
click at [711, 775] on select "Question is not relevant. Results will be updated. Reasonable explanation provi…" at bounding box center [900, 789] width 378 height 29
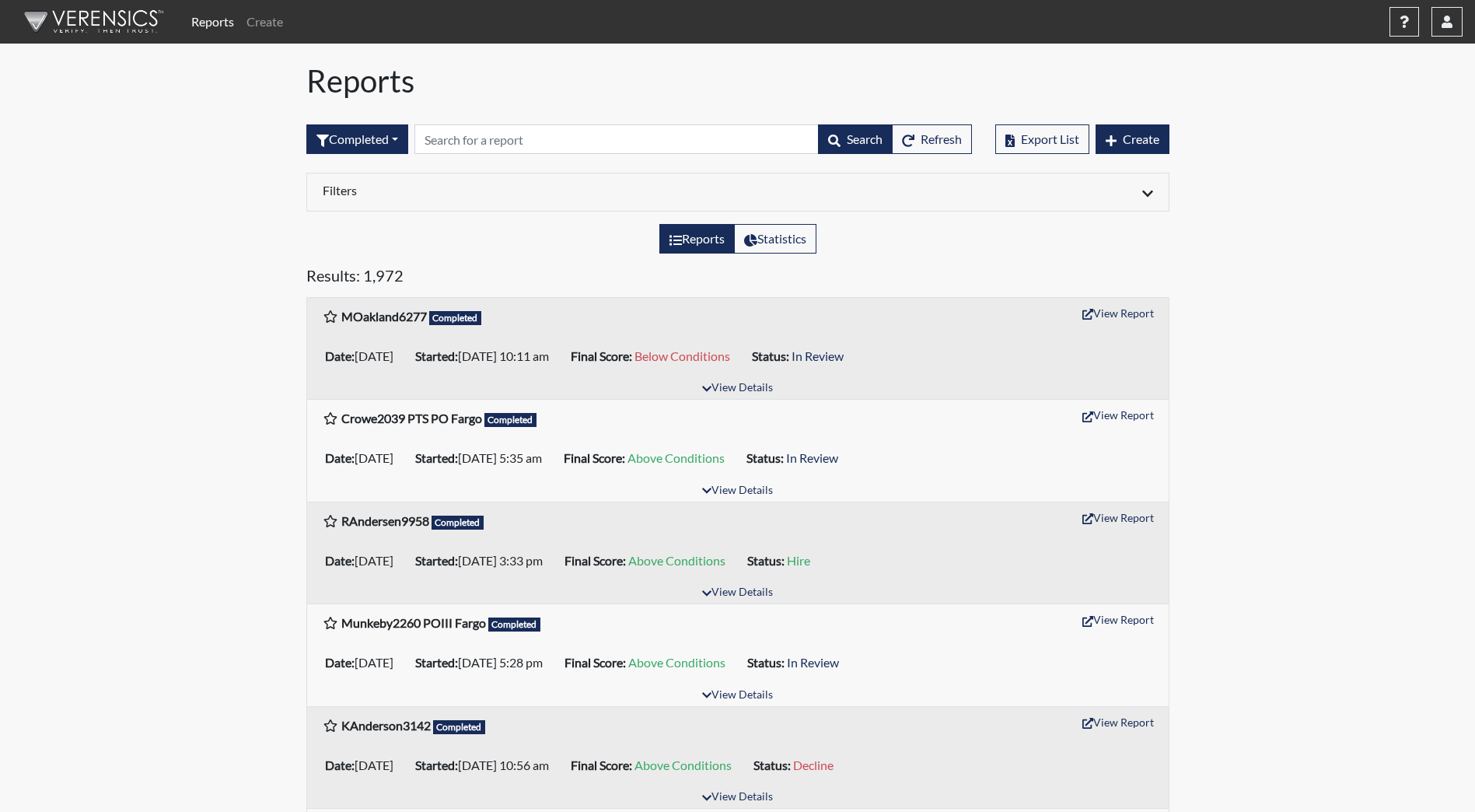
click at [1149, 137] on span "Create" at bounding box center [1141, 138] width 36 height 15
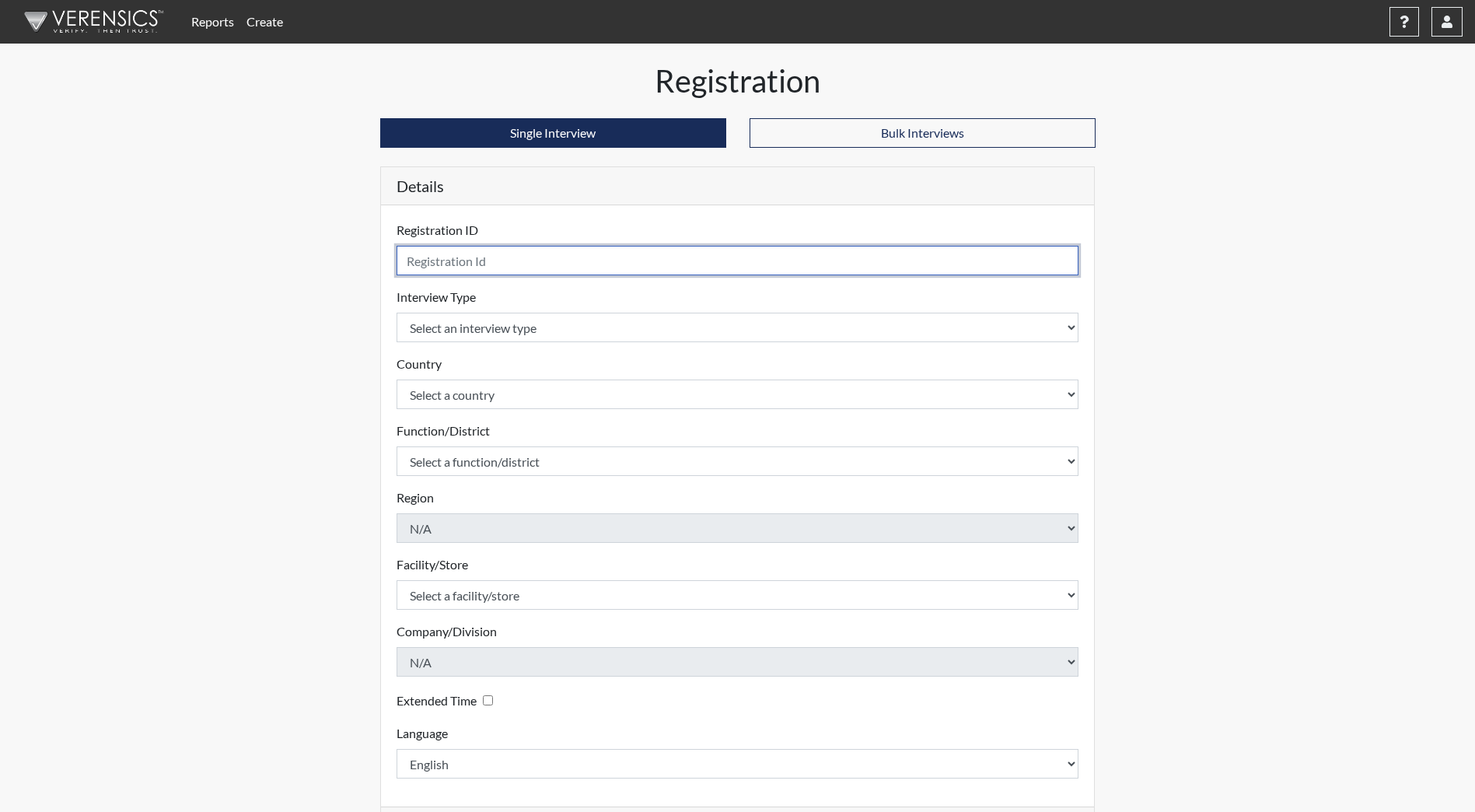
click at [945, 260] on input "text" at bounding box center [738, 260] width 683 height 29
type input "BShafer6719"
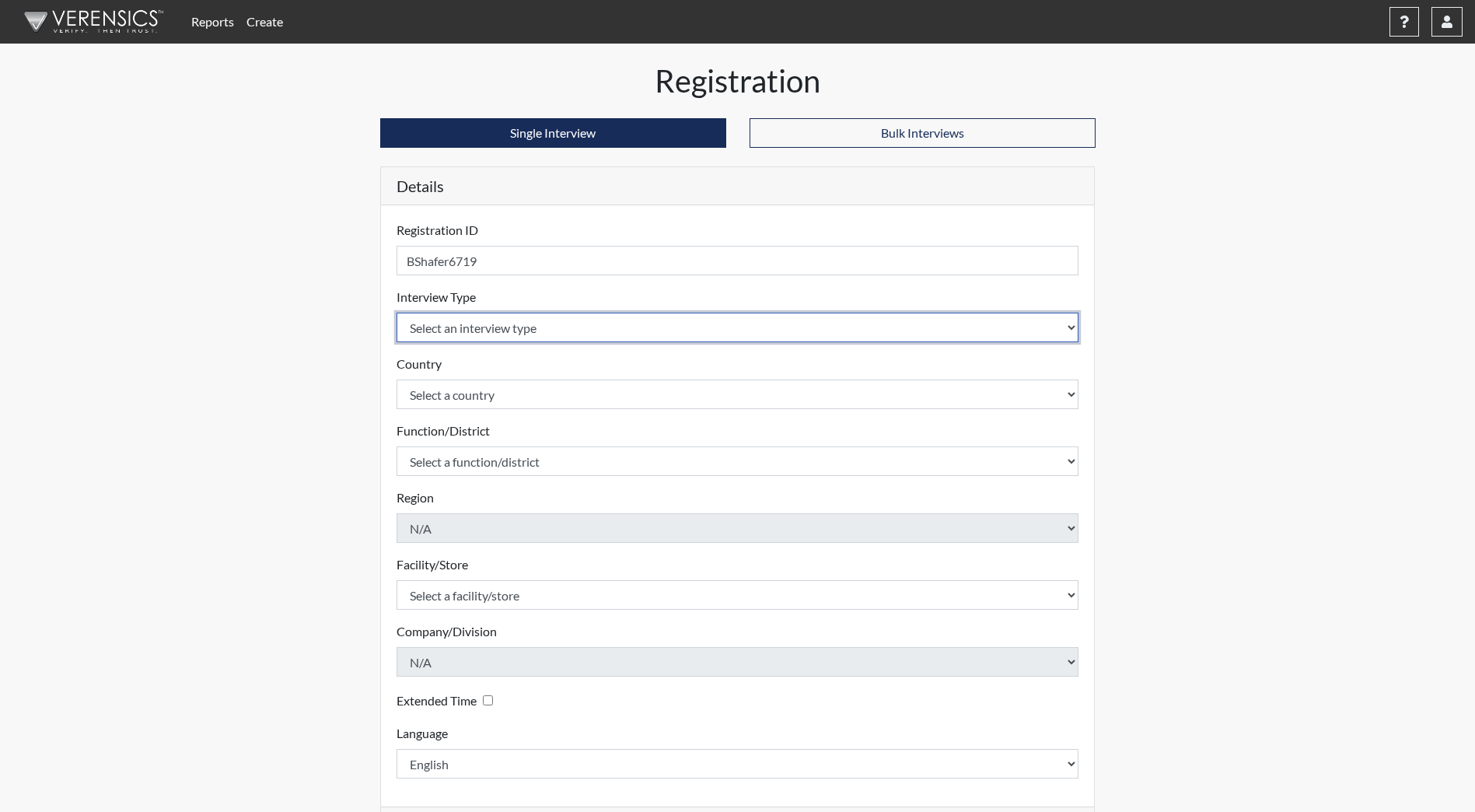
drag, startPoint x: 908, startPoint y: 324, endPoint x: 901, endPoint y: 339, distance: 16.6
click at [907, 324] on select "Select an interview type Community Supervision Corrections Pre-Employment Pre-E…" at bounding box center [738, 327] width 683 height 29
select select "ff733e93-e1bf-11ea-9c9f-0eff0cf7eb8f"
click at [397, 312] on select "Select an interview type Community Supervision Corrections Pre-Employment Pre-E…" at bounding box center [738, 327] width 683 height 29
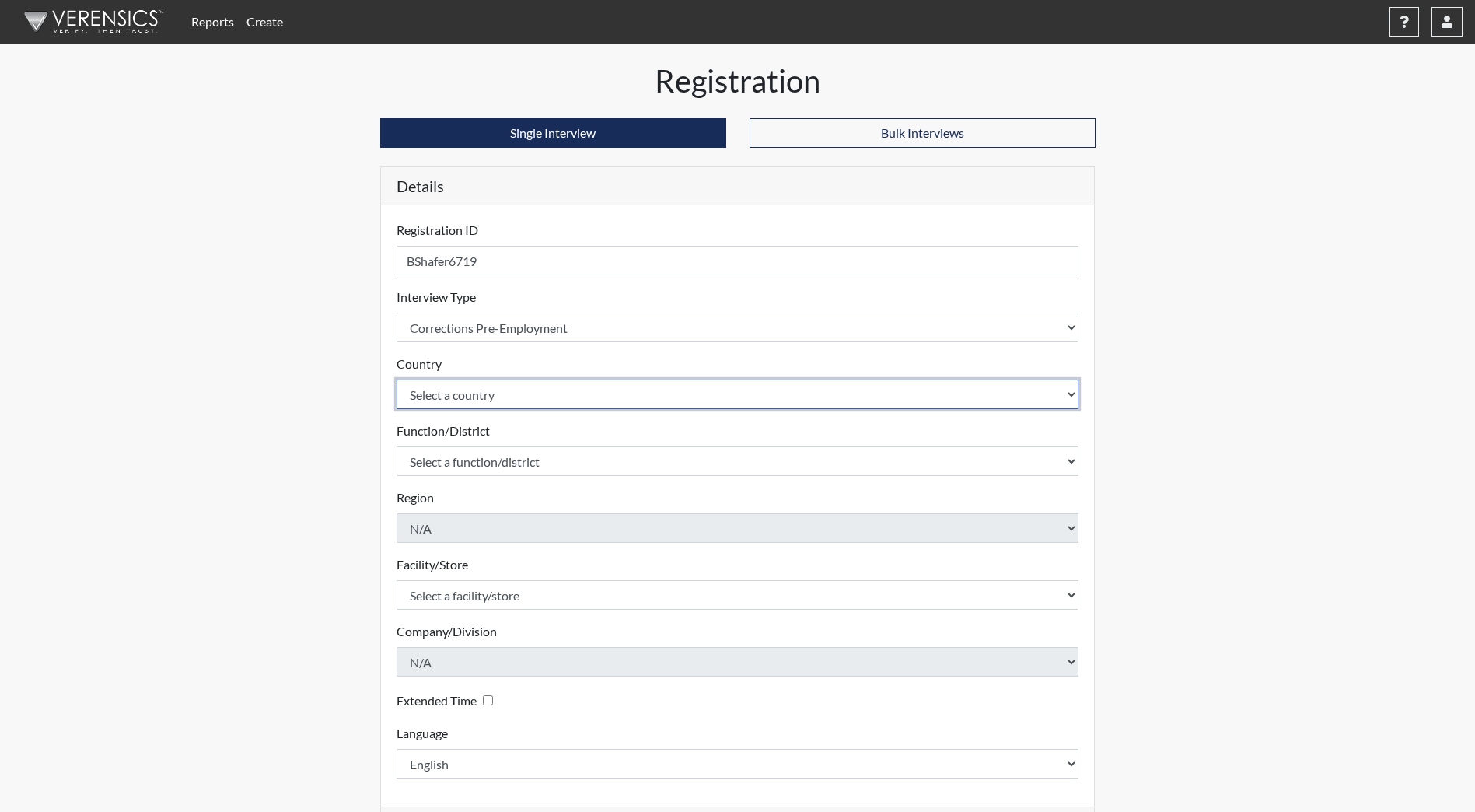
click at [571, 396] on select "Select a country United States Mexico" at bounding box center [738, 394] width 683 height 29
select select "united-states-of-america"
click at [397, 379] on select "Select a country United States Mexico" at bounding box center [738, 394] width 683 height 29
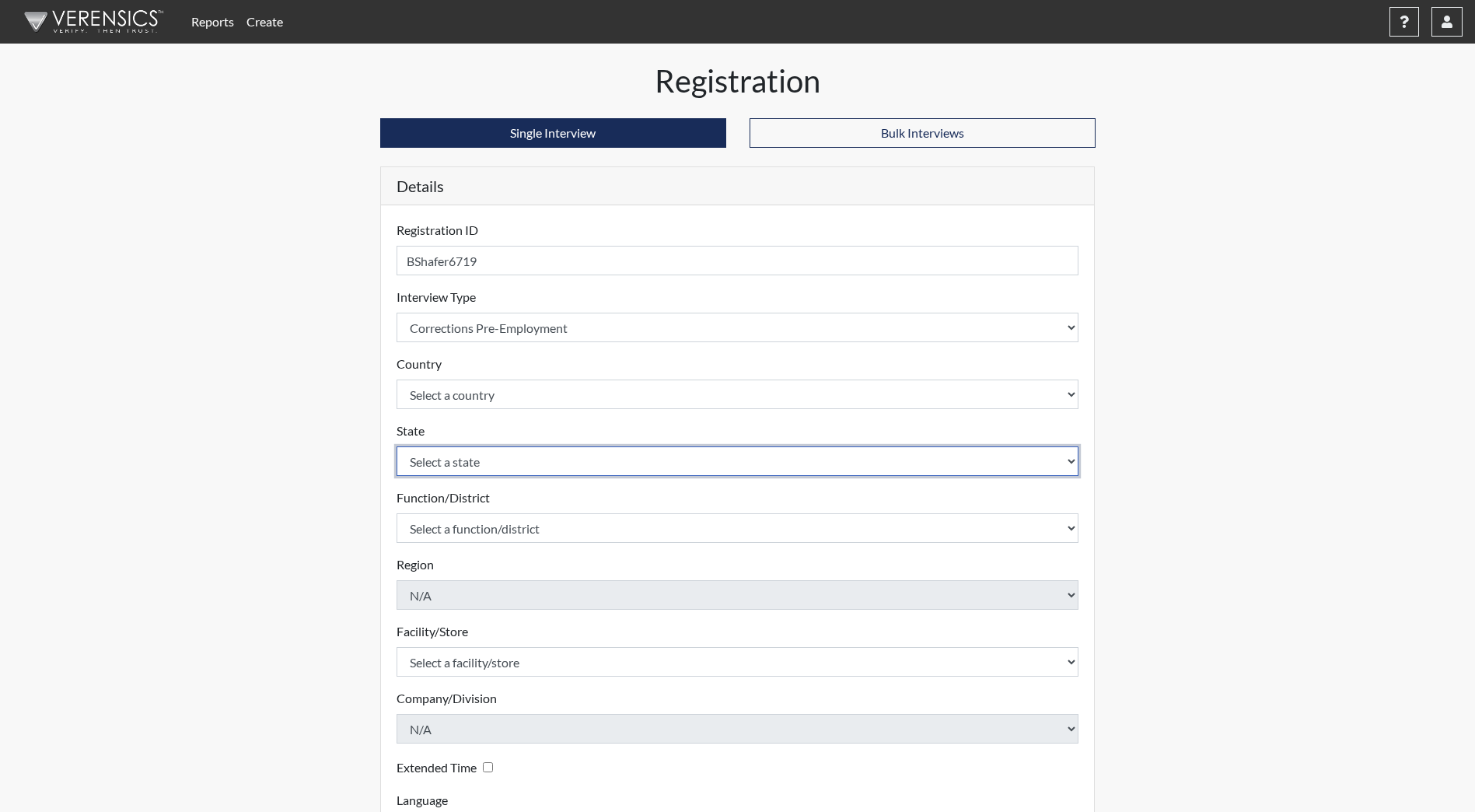
click at [490, 469] on select "Select a state Alabama Alaska Arizona Arkansas California Colorado Connecticut …" at bounding box center [738, 461] width 683 height 29
select select "ND"
click at [397, 446] on select "Select a state Alabama Alaska Arizona Arkansas California Colorado Connecticut …" at bounding box center [738, 461] width 683 height 29
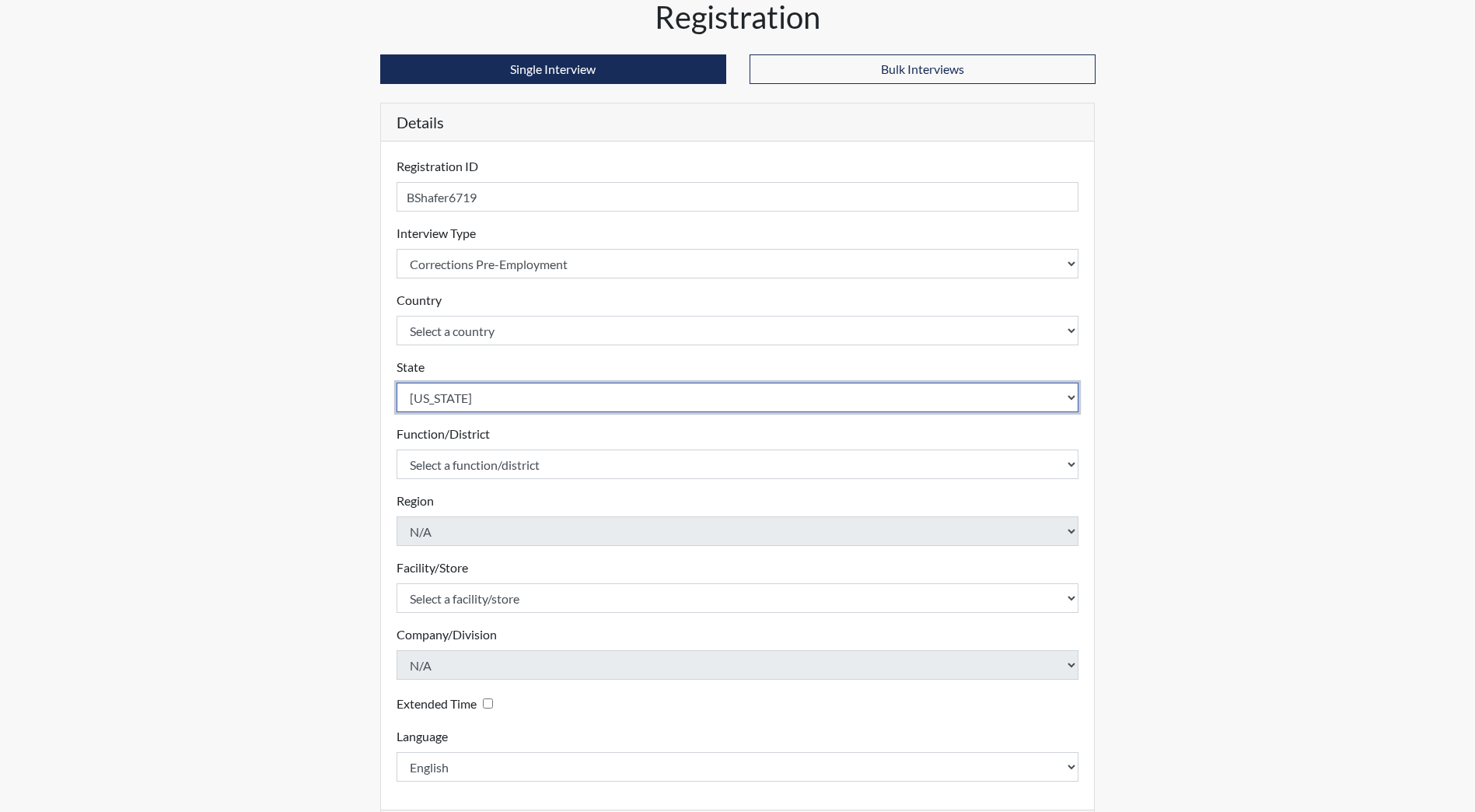
scroll to position [130, 0]
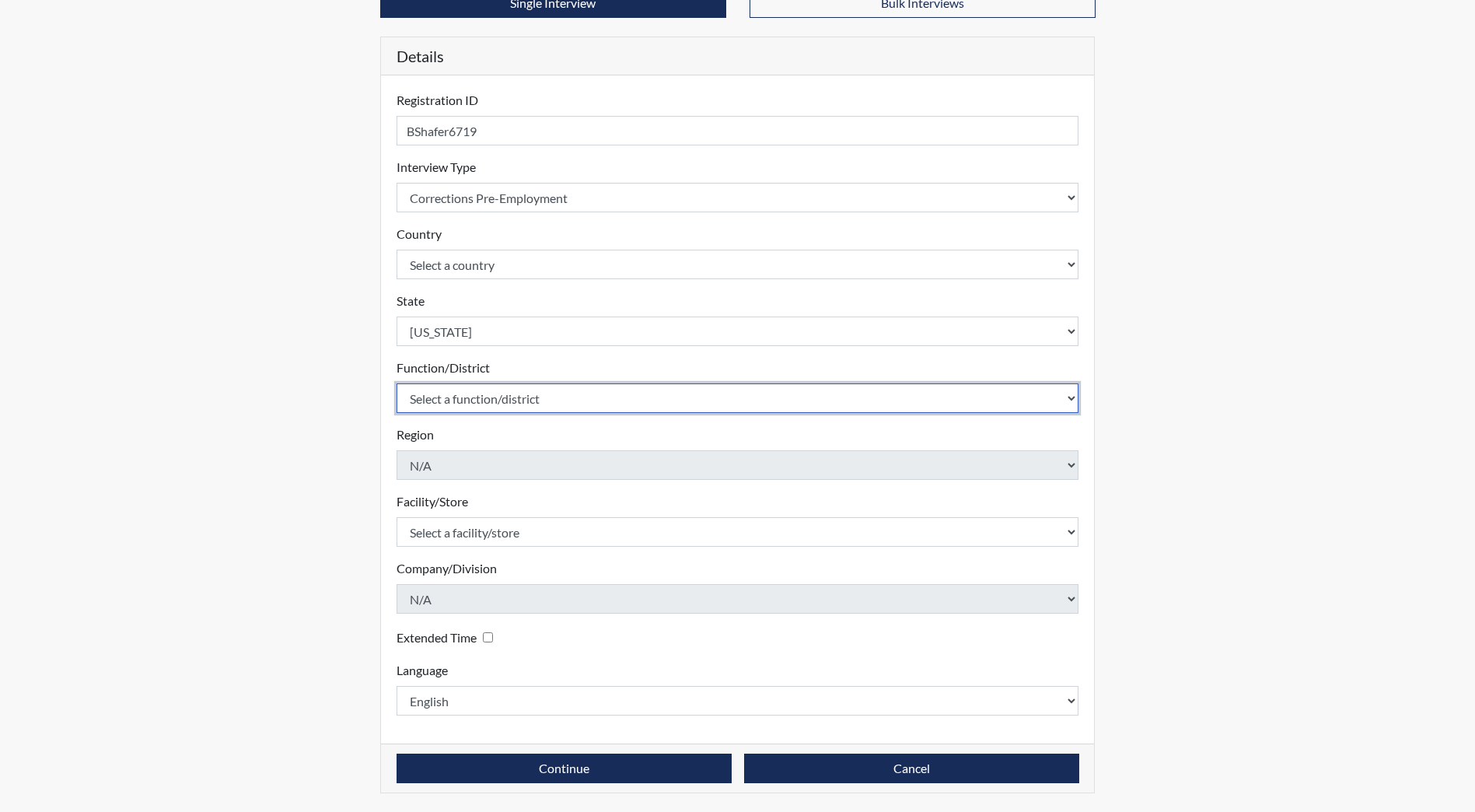
click at [488, 387] on select "Select a function/district Central Office/530 DJS Community/224 HRCC/516 JRCC/5…" at bounding box center [738, 398] width 683 height 29
click at [490, 401] on select "Select a function/district Central Office/530 DJS Community/224 HRCC/516 JRCC/5…" at bounding box center [738, 398] width 683 height 29
select select "e2afb5f8-f4eb-4dcf-80a4-ccc1b0dc4df0"
click at [397, 383] on select "Select a function/district Central Office/530 DJS Community/224 HRCC/516 JRCC/5…" at bounding box center [738, 398] width 683 height 29
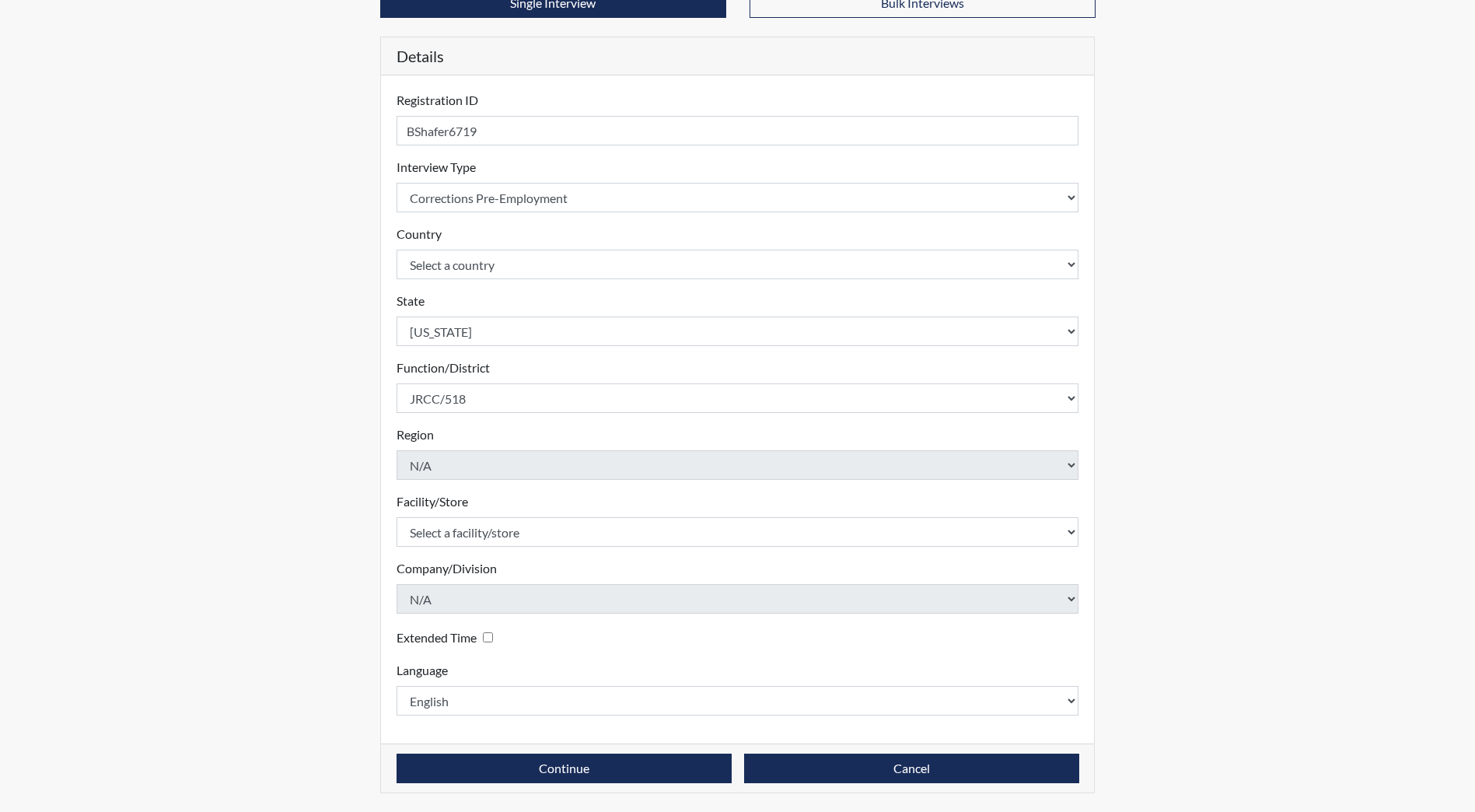
click at [473, 513] on div "Facility/Store Select a facility/store Central Office Heart River Correctional …" at bounding box center [738, 519] width 683 height 55
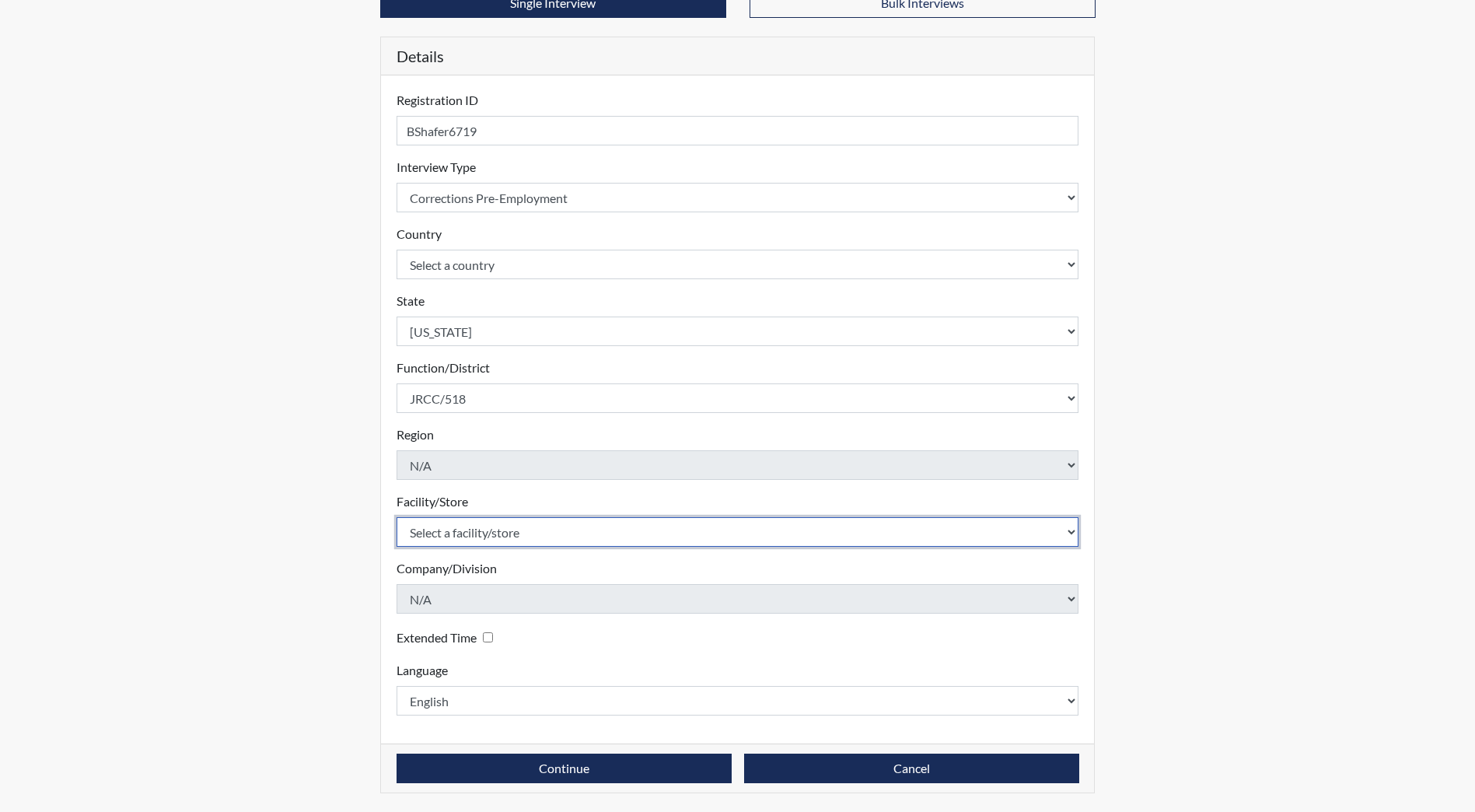
click at [477, 533] on select "Select a facility/store Central Office Heart River Correctional Center James Ri…" at bounding box center [738, 532] width 683 height 29
select select "98df86d5-ace5-42b8-a35c-ae8b77e46ca8"
click at [397, 517] on select "Select a facility/store Central Office Heart River Correctional Center James Ri…" at bounding box center [738, 532] width 683 height 29
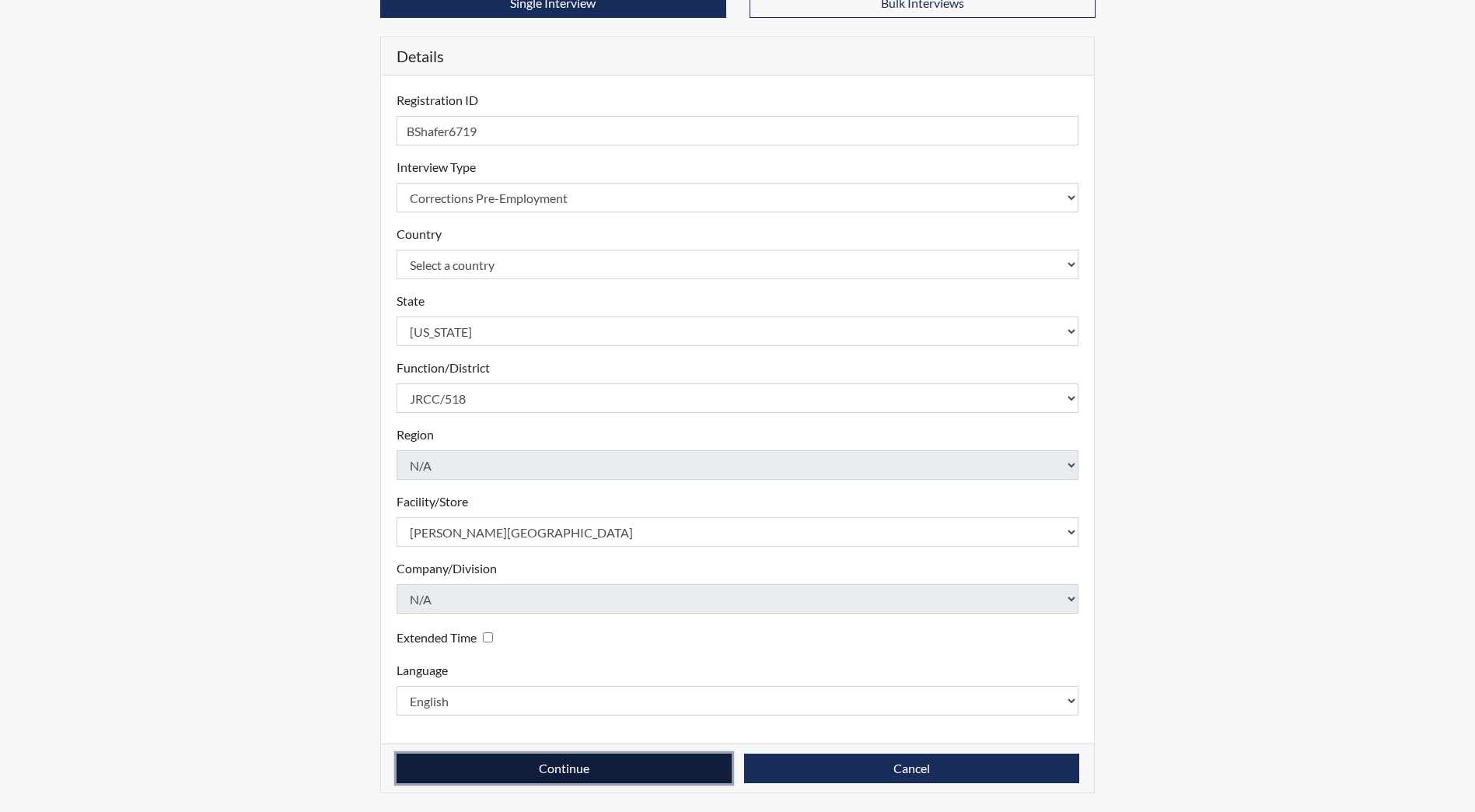
click at [550, 761] on button "Continue" at bounding box center [564, 768] width 335 height 29
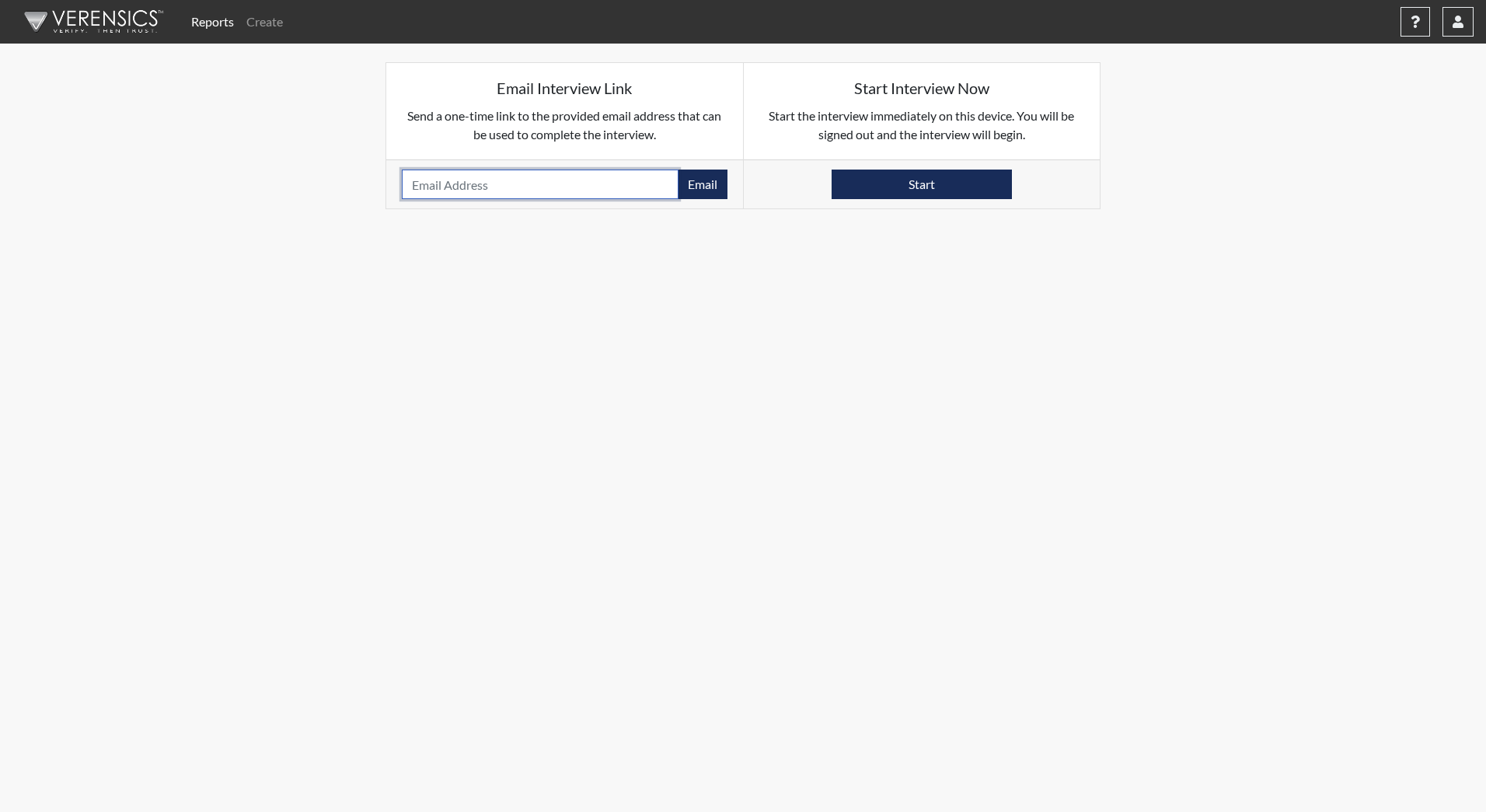
click at [468, 183] on input "email" at bounding box center [540, 184] width 277 height 29
type input "Beaushafer2019@gmail.com"
click at [700, 183] on button "Email" at bounding box center [702, 184] width 49 height 29
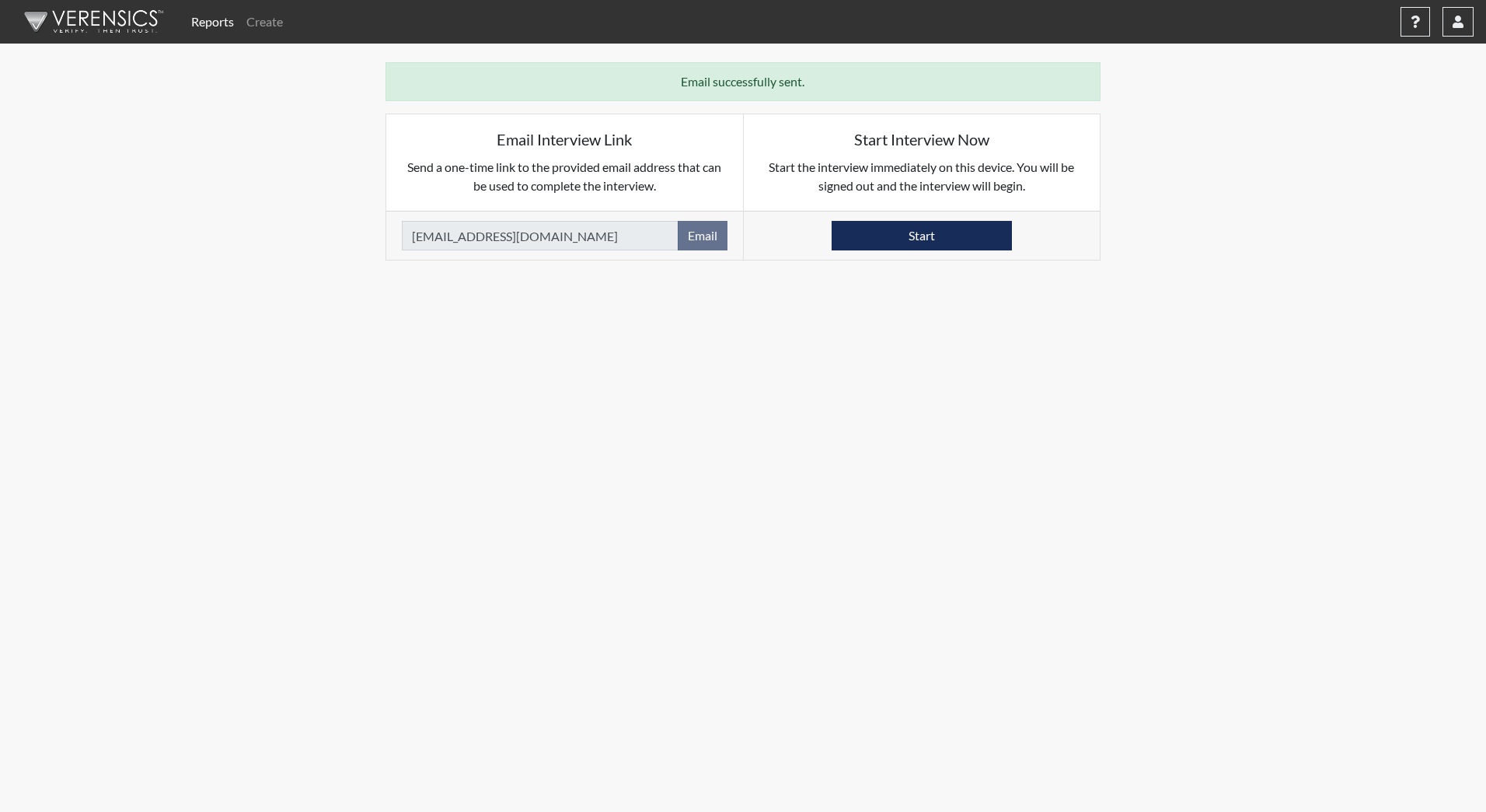
click at [115, 29] on img at bounding box center [91, 22] width 179 height 47
